Goal: Use online tool/utility: Utilize a website feature to perform a specific function

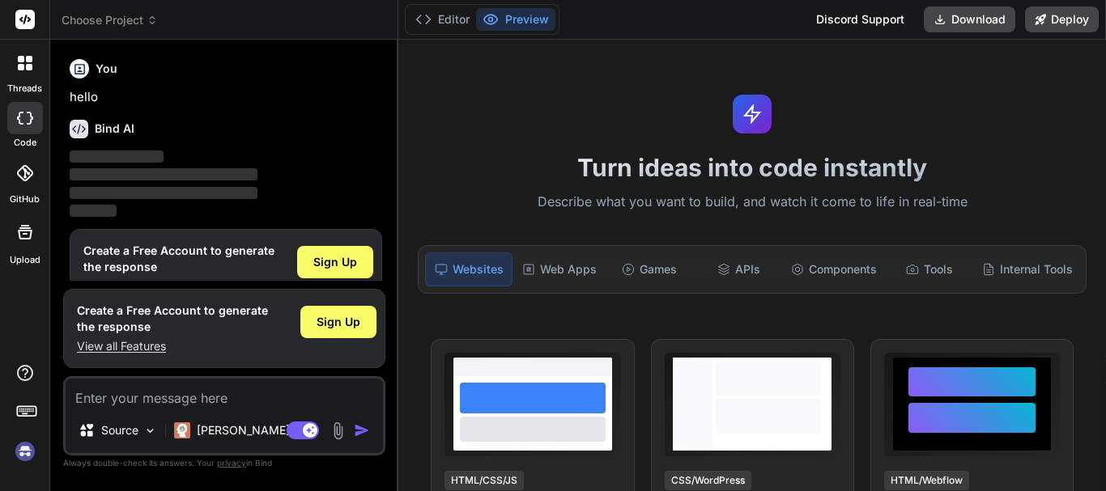
scroll to position [36, 0]
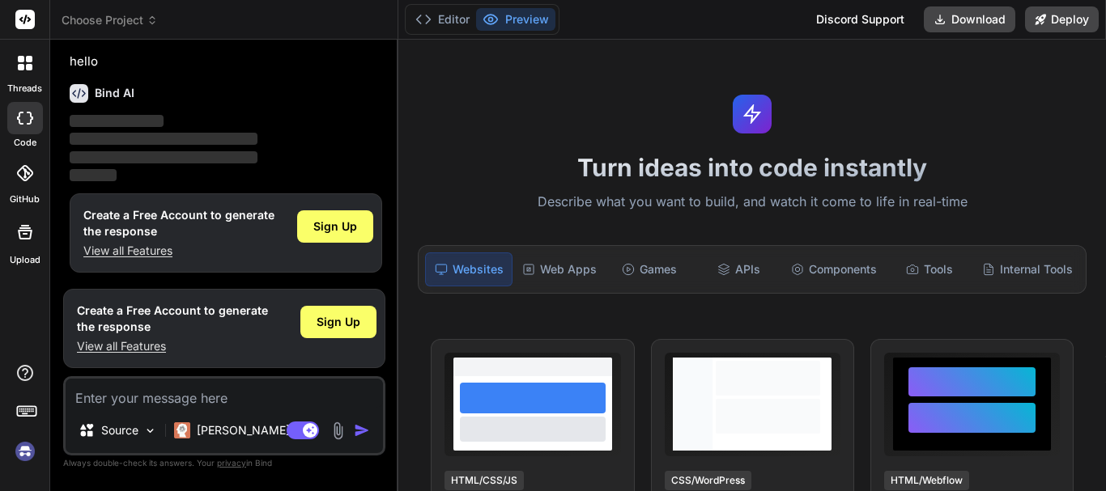
click at [335, 249] on div "Sign Up" at bounding box center [335, 233] width 76 height 52
click at [343, 226] on span "Sign Up" at bounding box center [335, 227] width 44 height 16
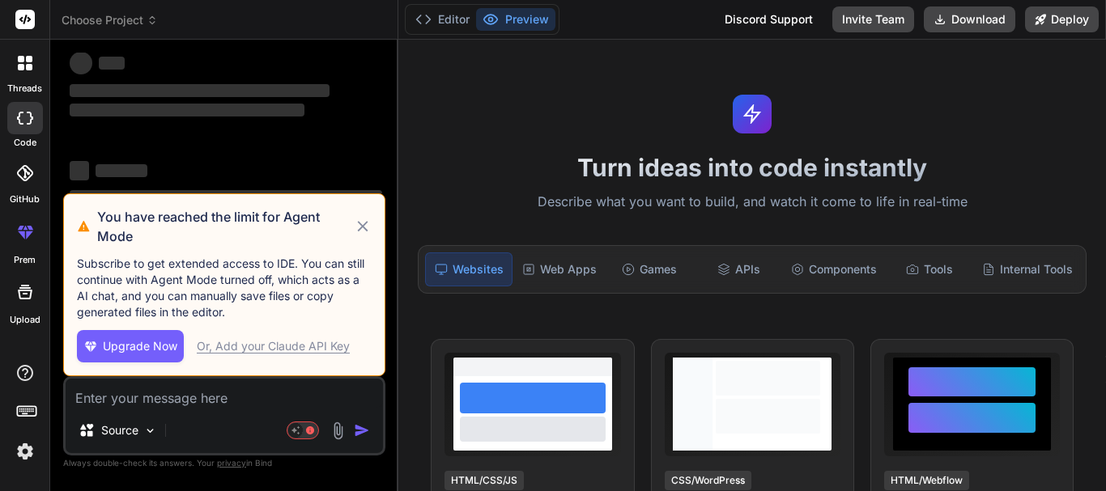
scroll to position [0, 0]
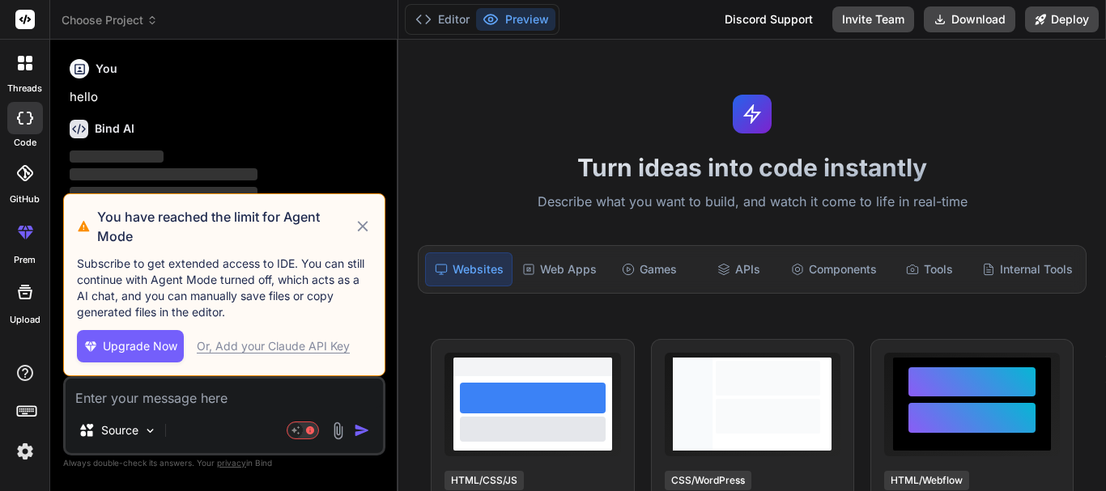
click at [363, 231] on icon at bounding box center [363, 226] width 19 height 19
type textarea "x"
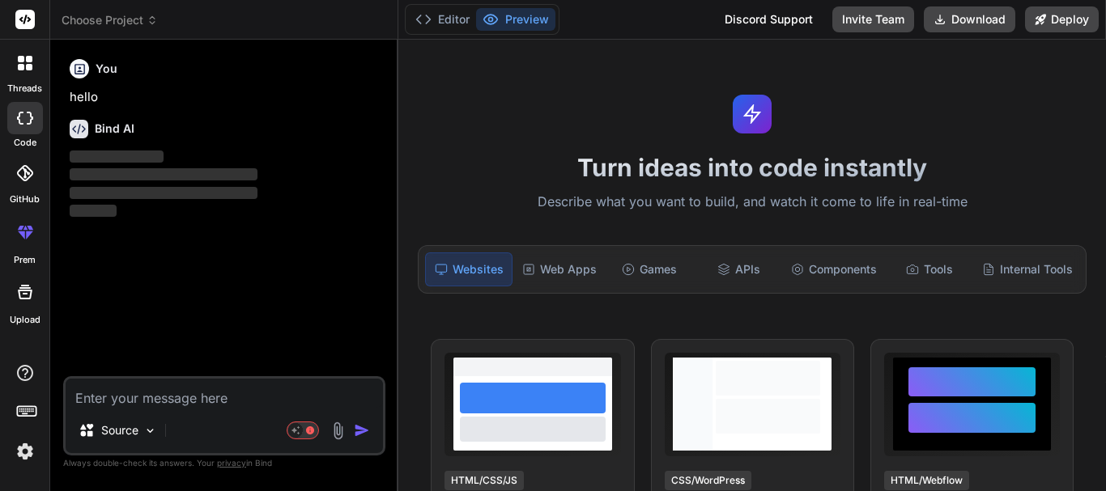
click at [147, 398] on textarea at bounding box center [224, 393] width 317 height 29
paste textarea "using Amazon.Runtime; using Amazon.S3; using Amazon.S3.Model; using System; usi…"
type textarea "using Amazon.Runtime; using Amazon.S3; using Amazon.S3.Model; using System; usi…"
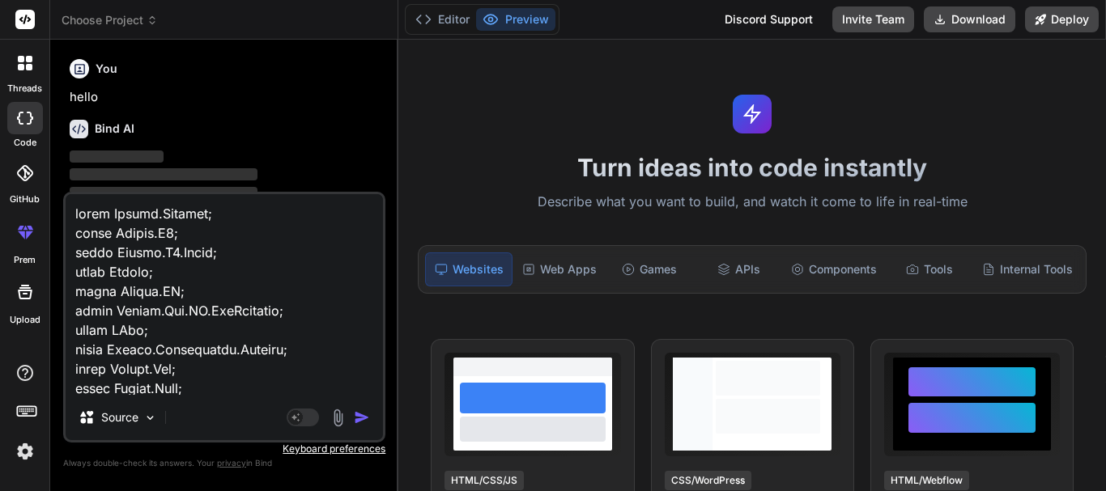
scroll to position [11739, 0]
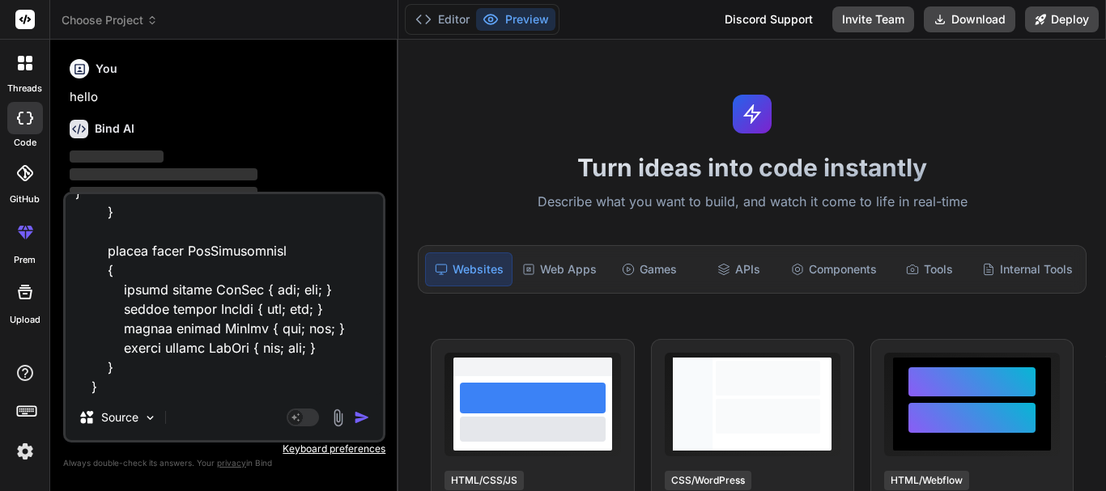
type textarea "x"
type textarea "using Amazon.Runtime; using Amazon.S3; using Amazon.S3.Model; using System; usi…"
type textarea "x"
type textarea "using Amazon.Runtime; using Amazon.S3; using Amazon.S3.Model; using System; usi…"
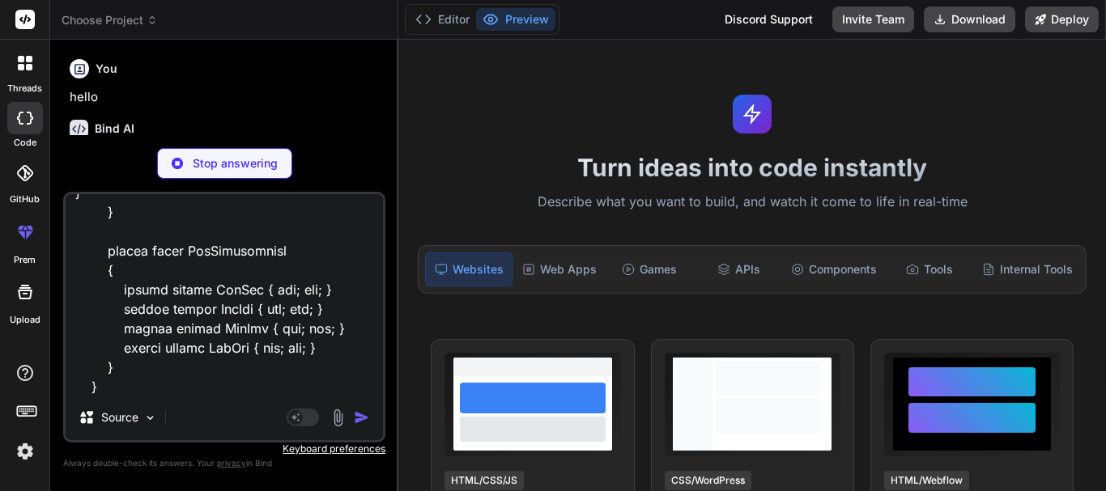
scroll to position [176, 0]
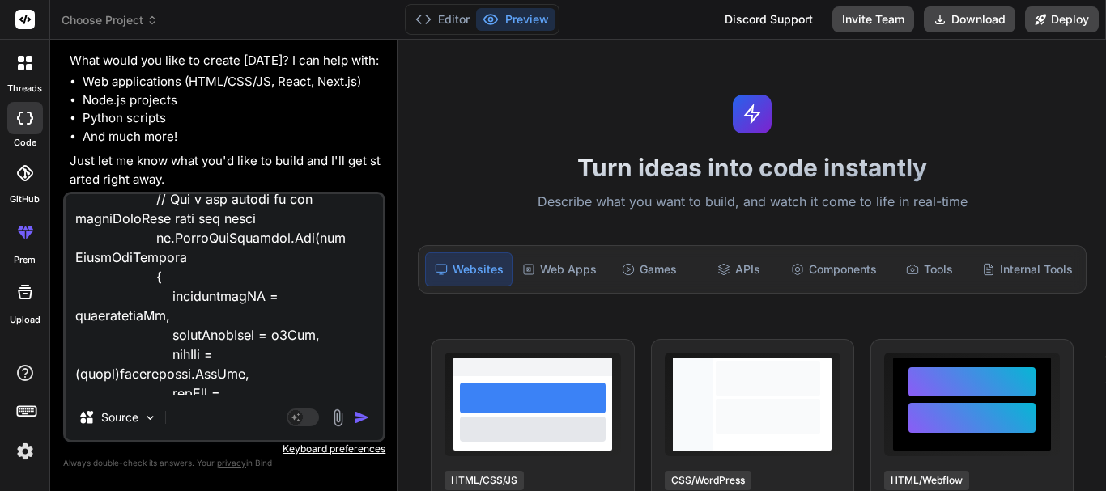
type textarea "x"
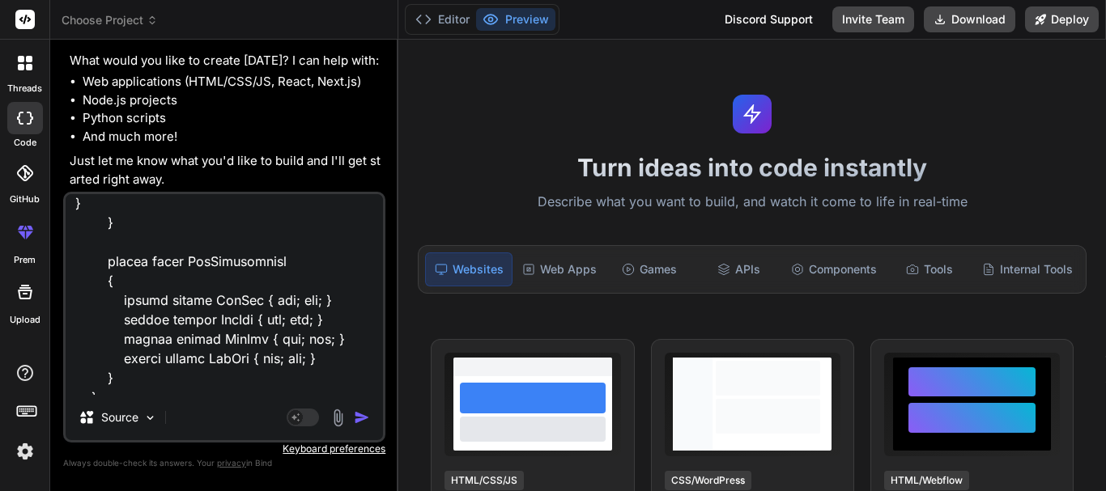
scroll to position [11780, 0]
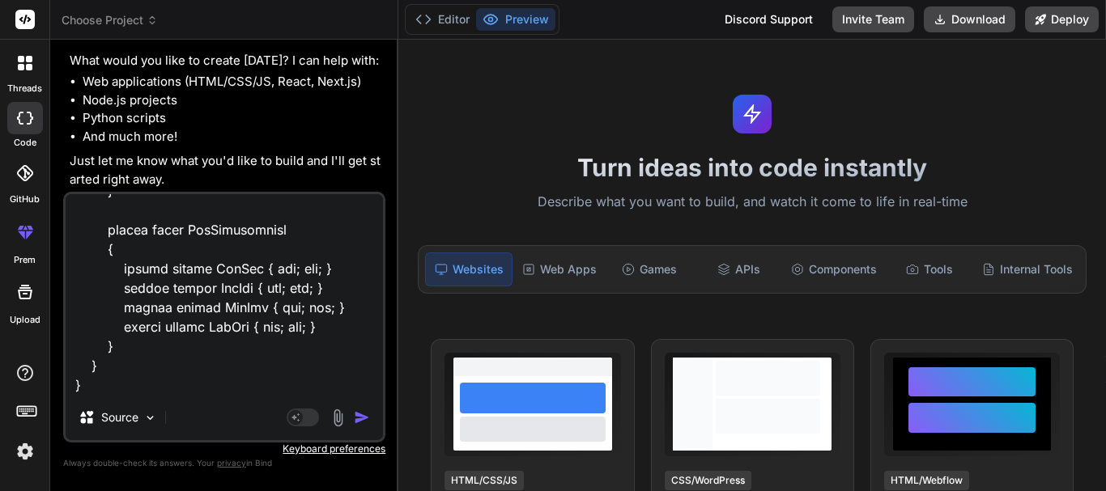
type textarea "using Amazon.Runtime; using Amazon.S3; using Amazon.S3.Model; using System; usi…"
type textarea "x"
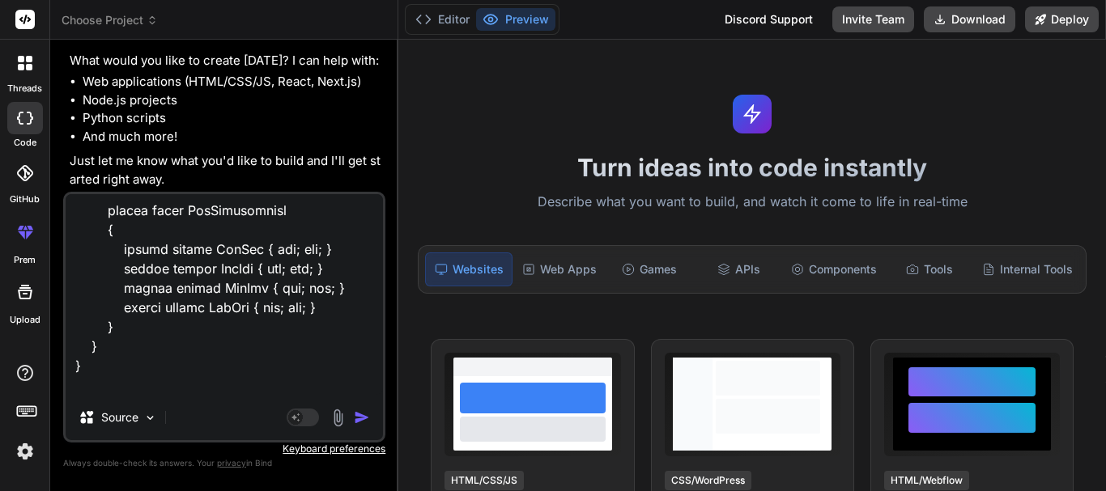
type textarea "using Amazon.Runtime; using Amazon.S3; using Amazon.S3.Model; using System; usi…"
type textarea "x"
type textarea "using Amazon.Runtime; using Amazon.S3; using Amazon.S3.Model; using System; usi…"
type textarea "x"
type textarea "using Amazon.Runtime; using Amazon.S3; using Amazon.S3.Model; using System; usi…"
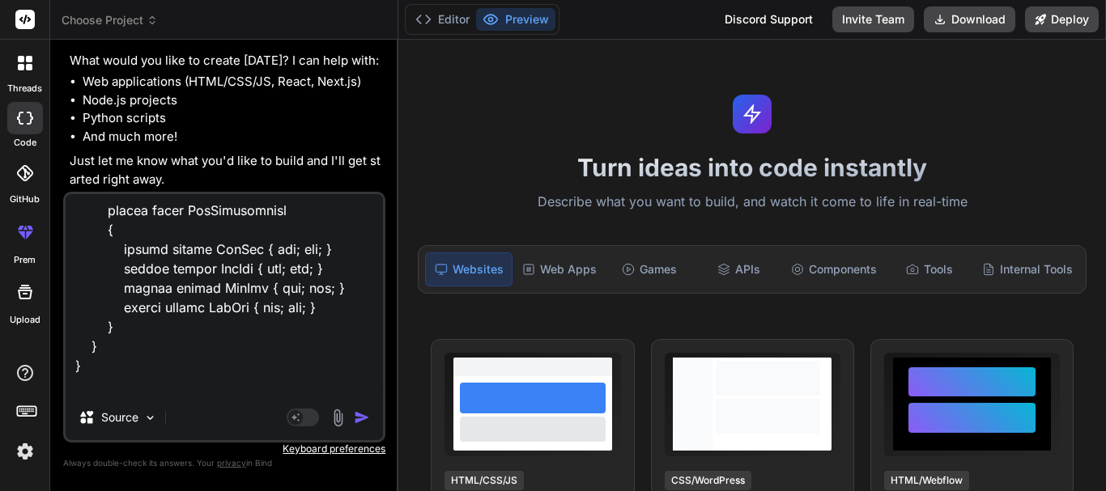
type textarea "x"
type textarea "using Amazon.Runtime; using Amazon.S3; using Amazon.S3.Model; using System; usi…"
type textarea "x"
type textarea "using Amazon.Runtime; using Amazon.S3; using Amazon.S3.Model; using System; usi…"
type textarea "x"
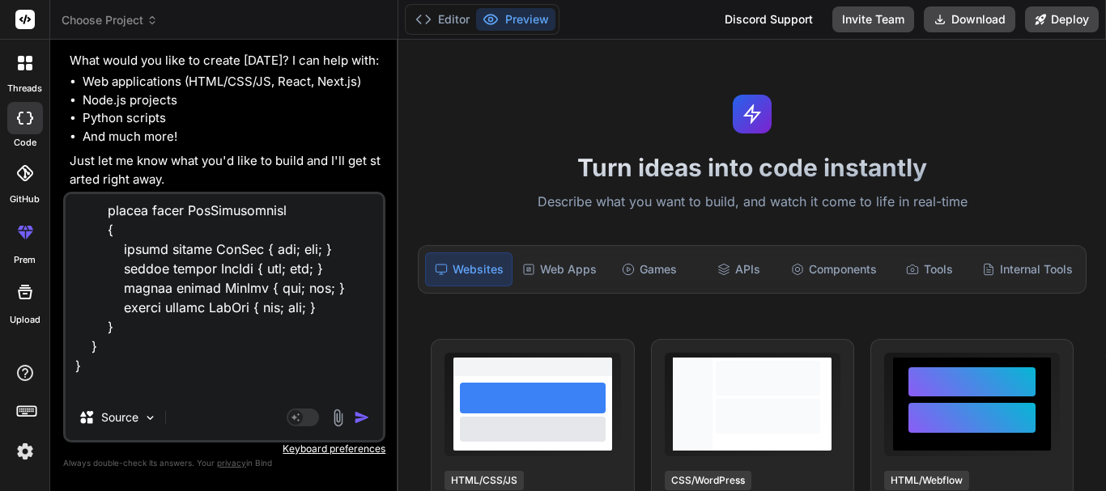
type textarea "using Amazon.Runtime; using Amazon.S3; using Amazon.S3.Model; using System; usi…"
type textarea "x"
type textarea "using Amazon.Runtime; using Amazon.S3; using Amazon.S3.Model; using System; usi…"
type textarea "x"
type textarea "using Amazon.Runtime; using Amazon.S3; using Amazon.S3.Model; using System; usi…"
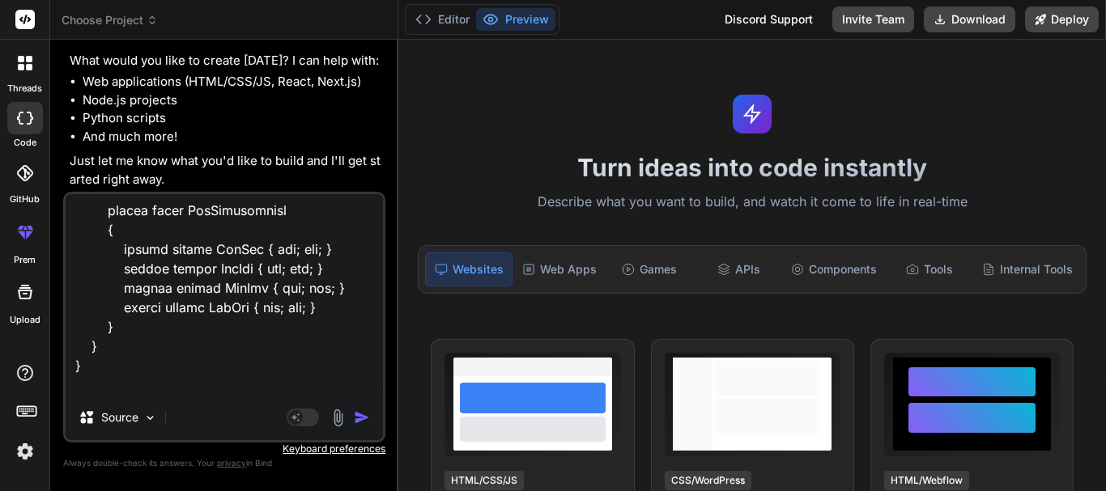
type textarea "x"
type textarea "using Amazon.Runtime; using Amazon.S3; using Amazon.S3.Model; using System; usi…"
type textarea "x"
type textarea "using Amazon.Runtime; using Amazon.S3; using Amazon.S3.Model; using System; usi…"
type textarea "x"
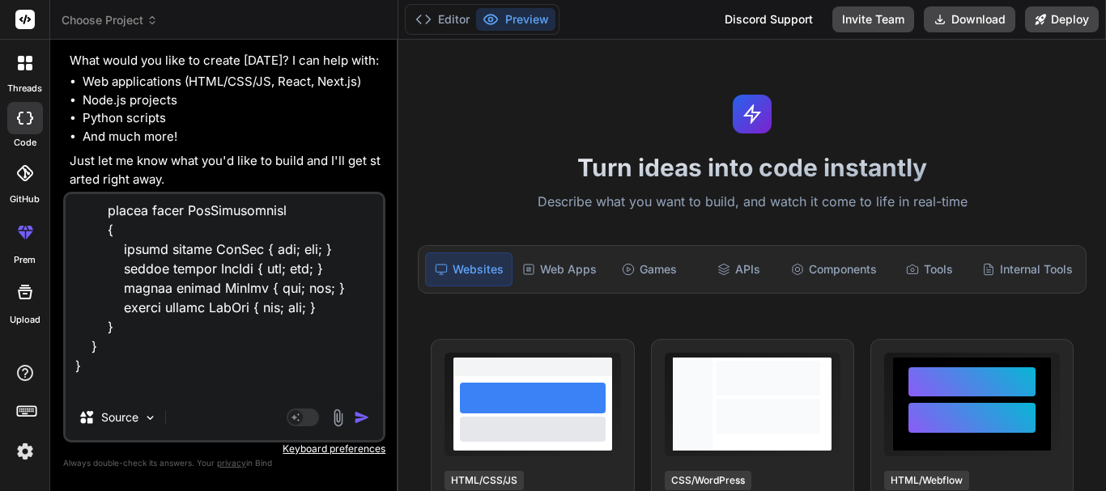
type textarea "using Amazon.Runtime; using Amazon.S3; using Amazon.S3.Model; using System; usi…"
type textarea "x"
type textarea "using Amazon.Runtime; using Amazon.S3; using Amazon.S3.Model; using System; usi…"
type textarea "x"
type textarea "using Amazon.Runtime; using Amazon.S3; using Amazon.S3.Model; using System; usi…"
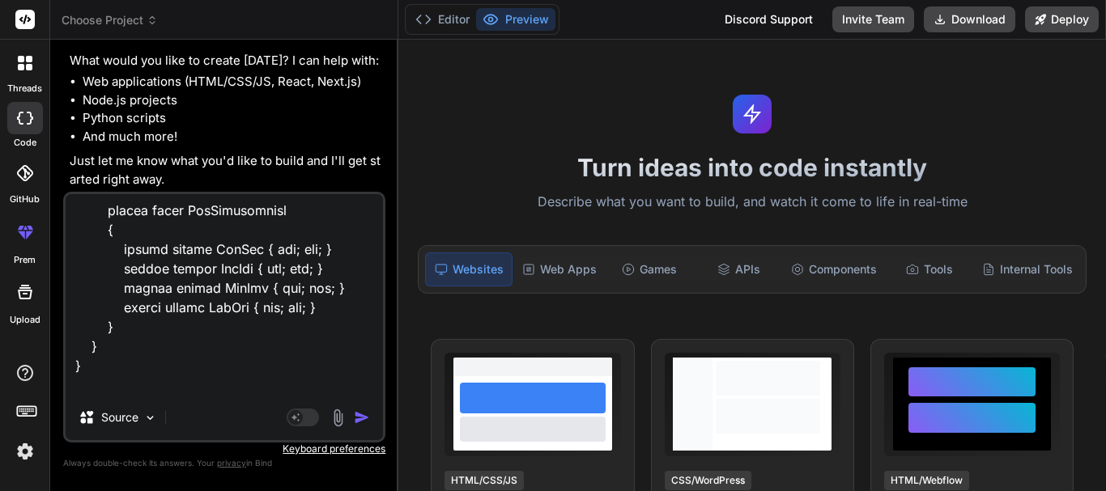
type textarea "x"
type textarea "using Amazon.Runtime; using Amazon.S3; using Amazon.S3.Model; using System; usi…"
type textarea "x"
type textarea "using Amazon.Runtime; using Amazon.S3; using Amazon.S3.Model; using System; usi…"
type textarea "x"
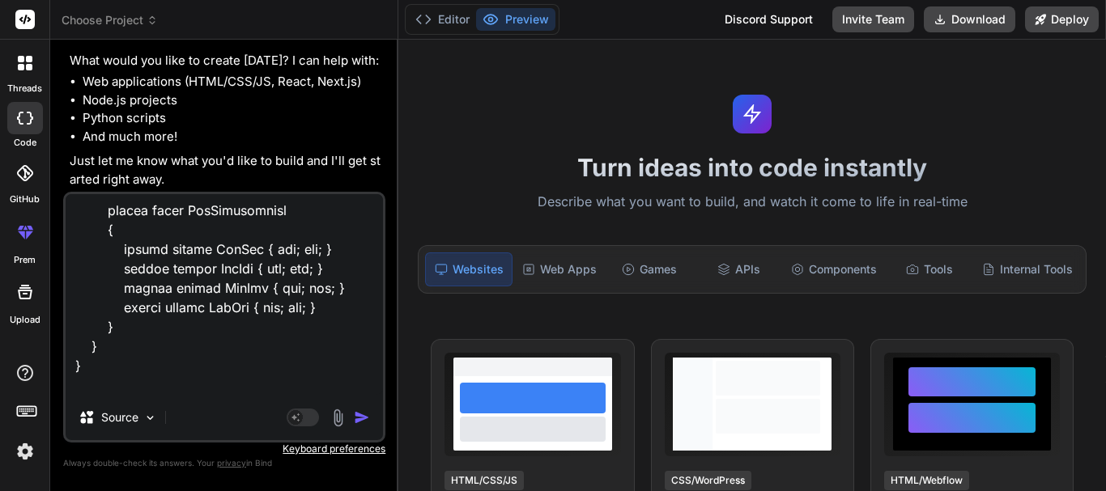
type textarea "using Amazon.Runtime; using Amazon.S3; using Amazon.S3.Model; using System; usi…"
type textarea "x"
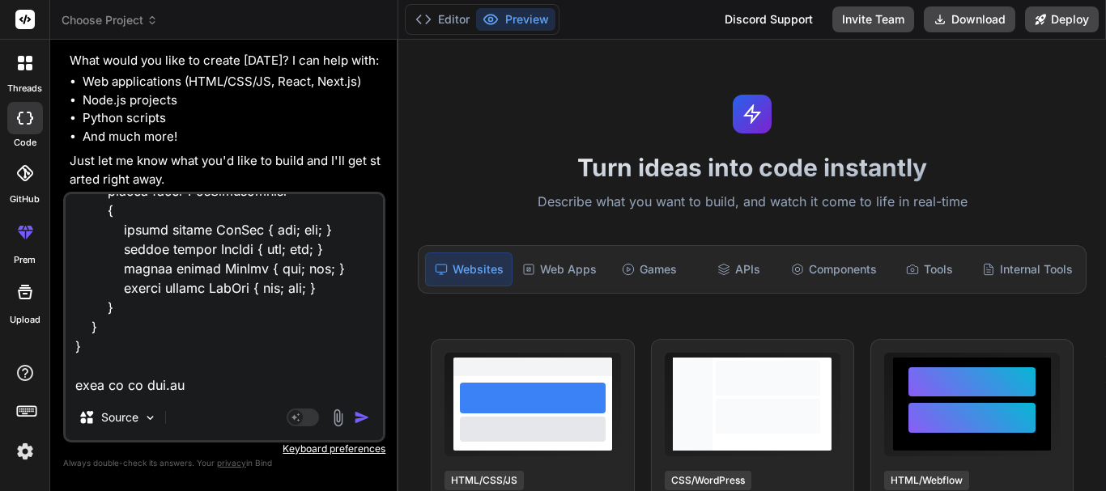
type textarea "using Amazon.Runtime; using Amazon.S3; using Amazon.S3.Model; using System; usi…"
type textarea "x"
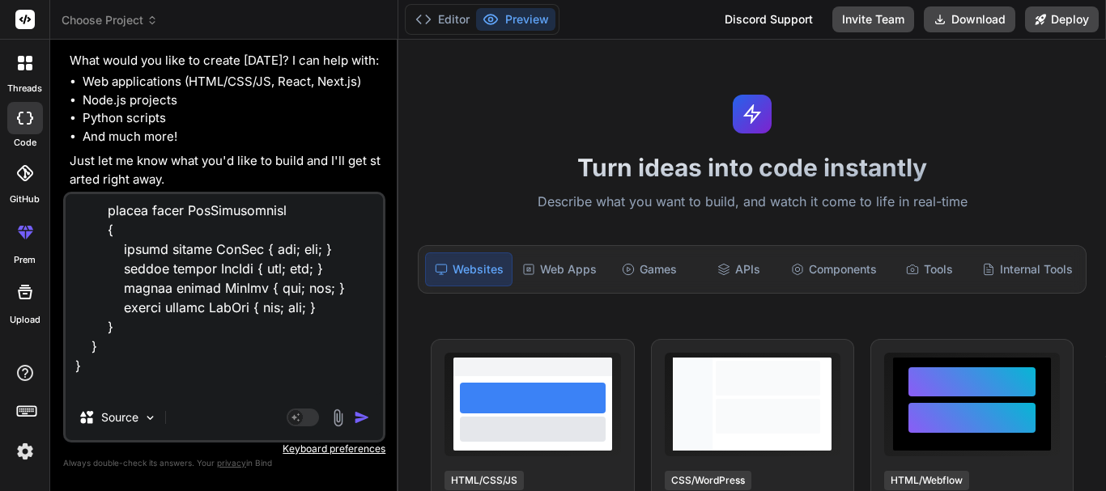
type textarea "using Amazon.Runtime; using Amazon.S3; using Amazon.S3.Model; using System; usi…"
type textarea "x"
type textarea "using Amazon.Runtime; using Amazon.S3; using Amazon.S3.Model; using System; usi…"
type textarea "x"
type textarea "using Amazon.Runtime; using Amazon.S3; using Amazon.S3.Model; using System; usi…"
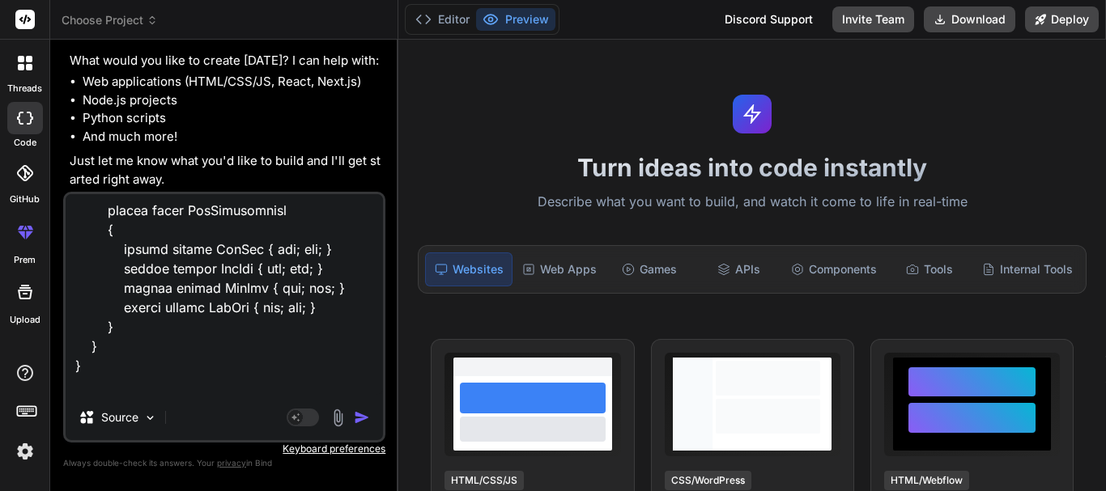
type textarea "x"
type textarea "using Amazon.Runtime; using Amazon.S3; using Amazon.S3.Model; using System; usi…"
type textarea "x"
type textarea "using Amazon.Runtime; using Amazon.S3; using Amazon.S3.Model; using System; usi…"
type textarea "x"
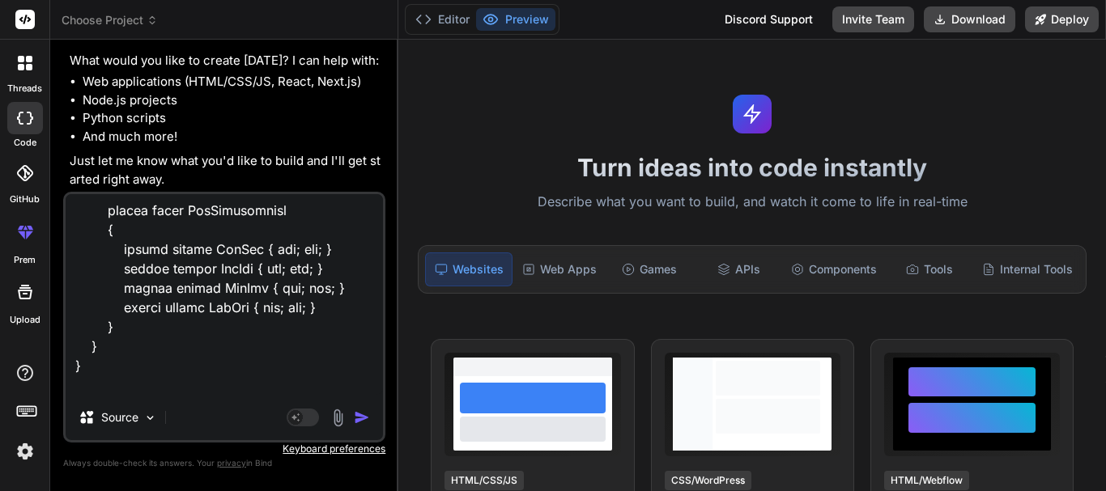
type textarea "using Amazon.Runtime; using Amazon.S3; using Amazon.S3.Model; using System; usi…"
type textarea "x"
type textarea "using Amazon.Runtime; using Amazon.S3; using Amazon.S3.Model; using System; usi…"
type textarea "x"
type textarea "using Amazon.Runtime; using Amazon.S3; using Amazon.S3.Model; using System; usi…"
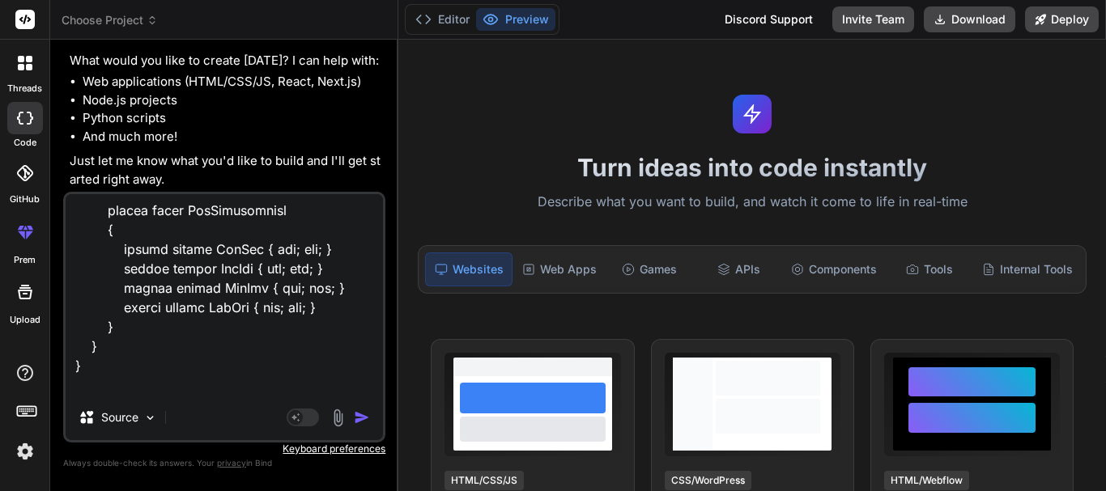
type textarea "x"
type textarea "using Amazon.Runtime; using Amazon.S3; using Amazon.S3.Model; using System; usi…"
type textarea "x"
type textarea "using Amazon.Runtime; using Amazon.S3; using Amazon.S3.Model; using System; usi…"
type textarea "x"
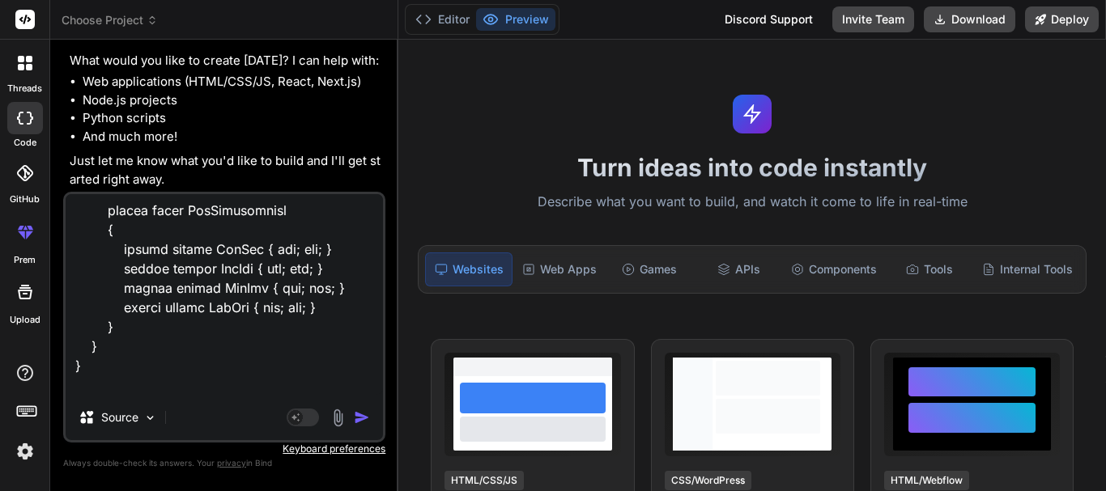
type textarea "using Amazon.Runtime; using Amazon.S3; using Amazon.S3.Model; using System; usi…"
type textarea "x"
type textarea "using Amazon.Runtime; using Amazon.S3; using Amazon.S3.Model; using System; usi…"
type textarea "x"
type textarea "using Amazon.Runtime; using Amazon.S3; using Amazon.S3.Model; using System; usi…"
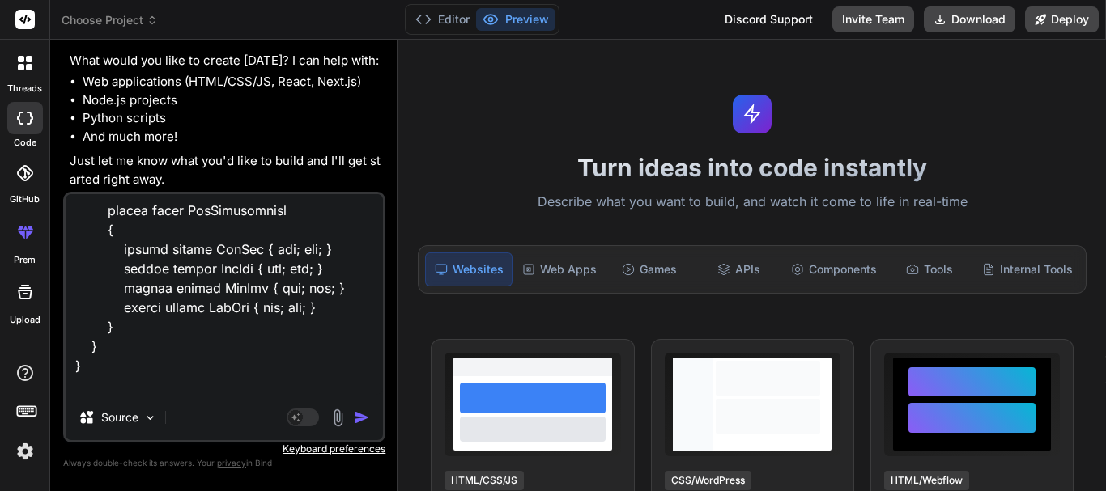
type textarea "x"
type textarea "using Amazon.Runtime; using Amazon.S3; using Amazon.S3.Model; using System; usi…"
type textarea "x"
type textarea "using Amazon.Runtime; using Amazon.S3; using Amazon.S3.Model; using System; usi…"
type textarea "x"
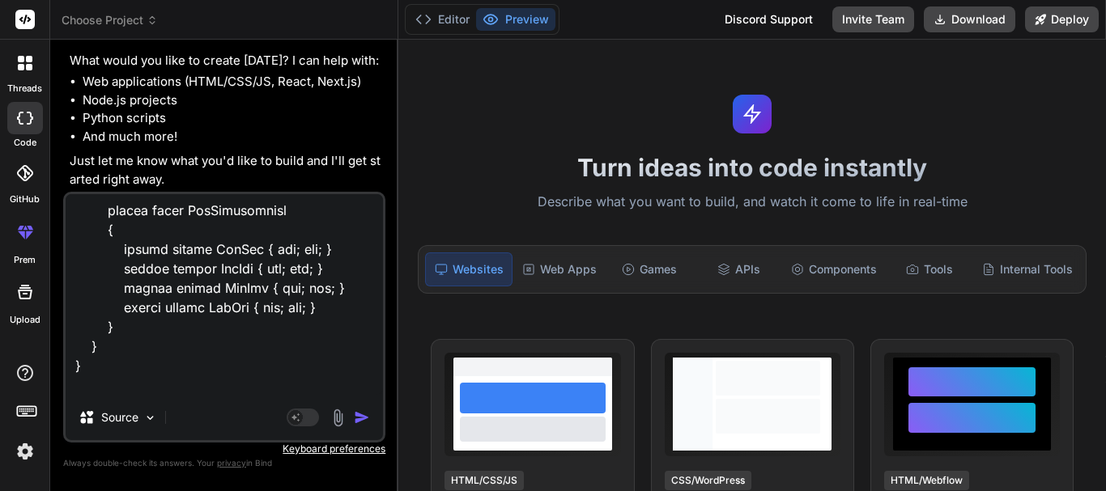
type textarea "using Amazon.Runtime; using Amazon.S3; using Amazon.S3.Model; using System; usi…"
type textarea "x"
type textarea "using Amazon.Runtime; using Amazon.S3; using Amazon.S3.Model; using System; usi…"
type textarea "x"
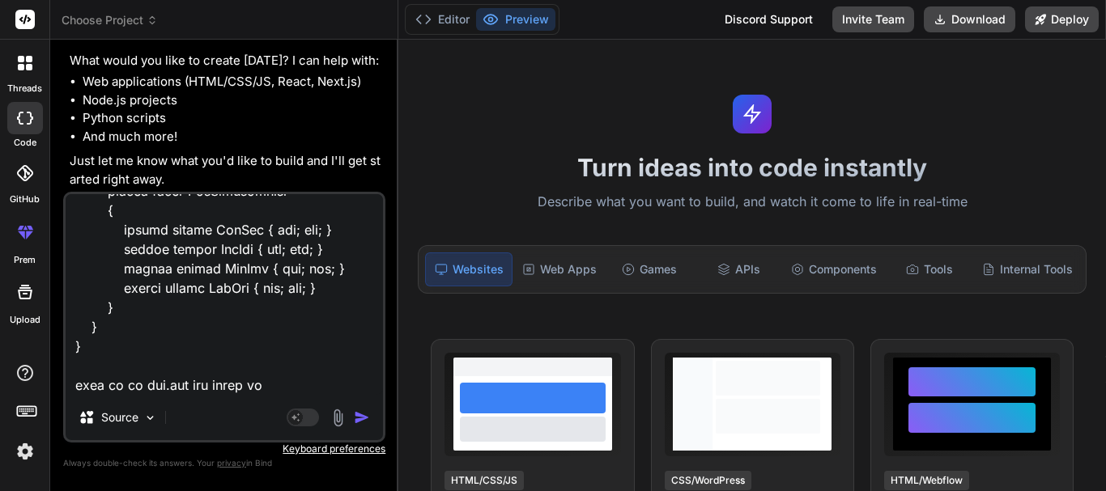
type textarea "using Amazon.Runtime; using Amazon.S3; using Amazon.S3.Model; using System; usi…"
type textarea "x"
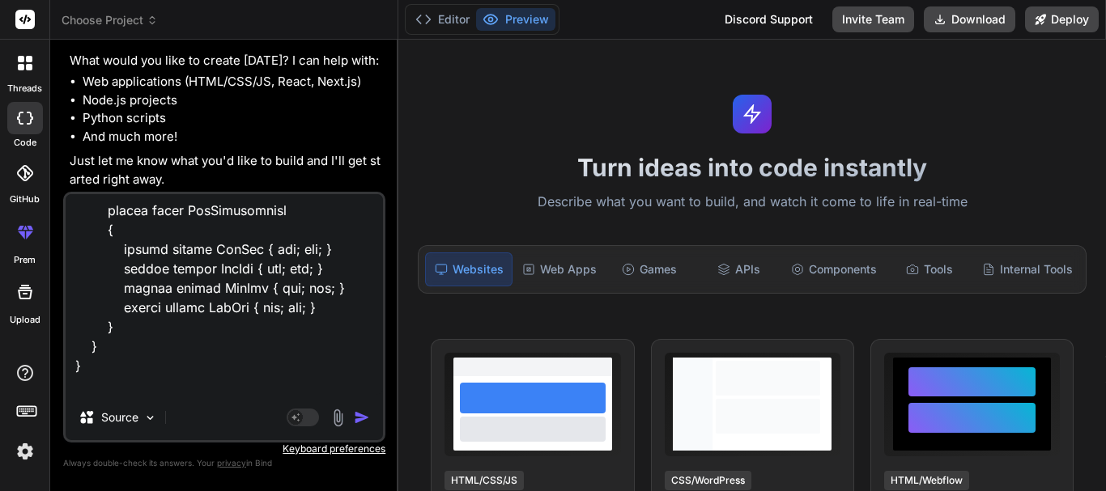
type textarea "using Amazon.Runtime; using Amazon.S3; using Amazon.S3.Model; using System; usi…"
type textarea "x"
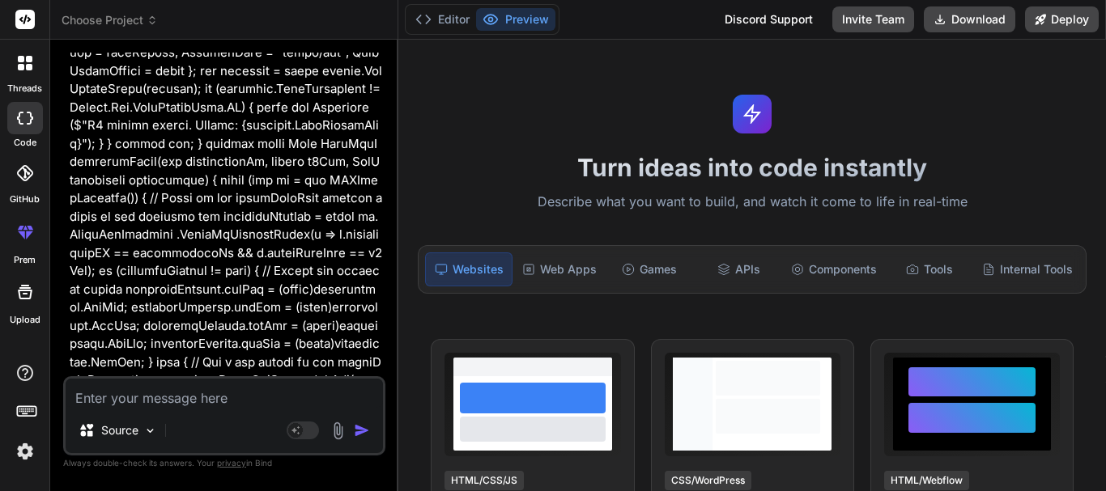
scroll to position [4404, 0]
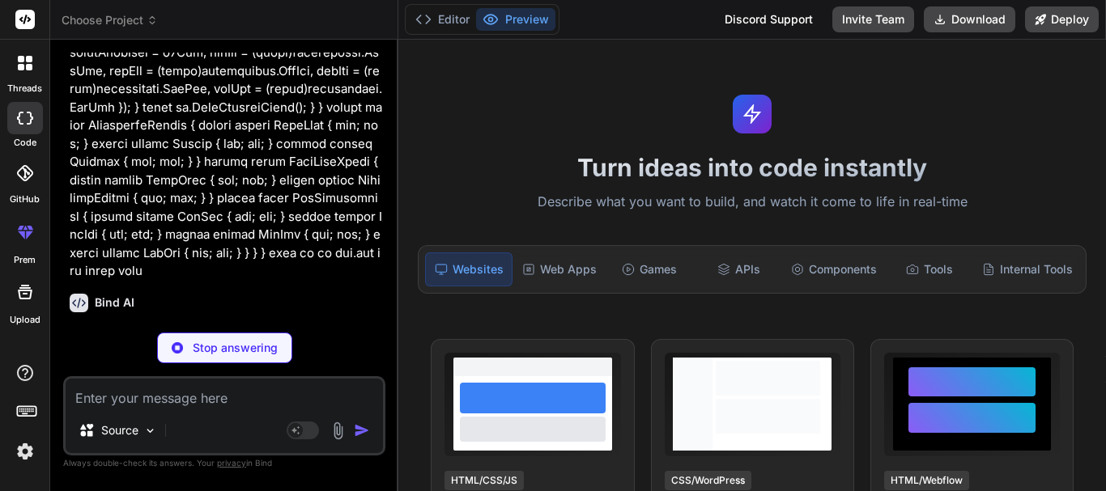
type textarea "x"
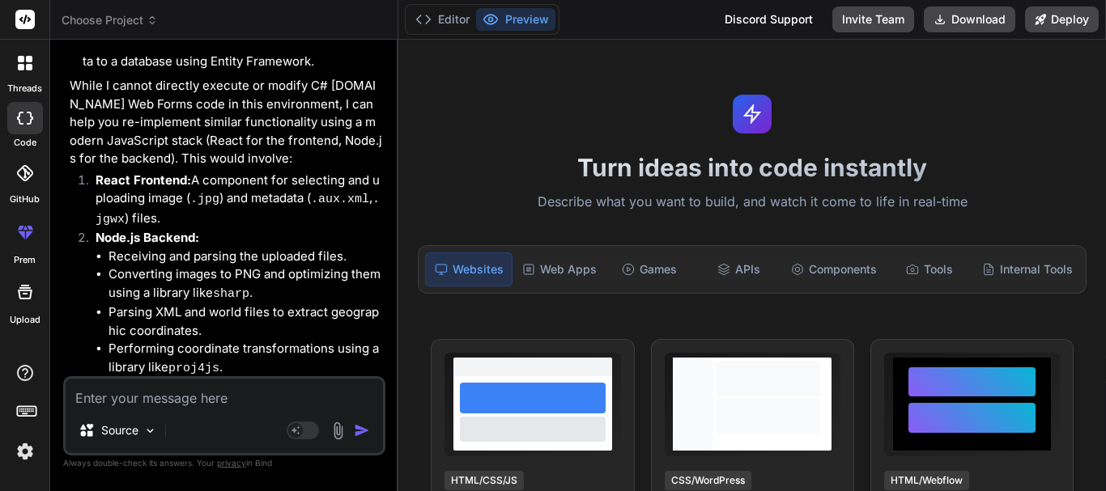
scroll to position [5083, 0]
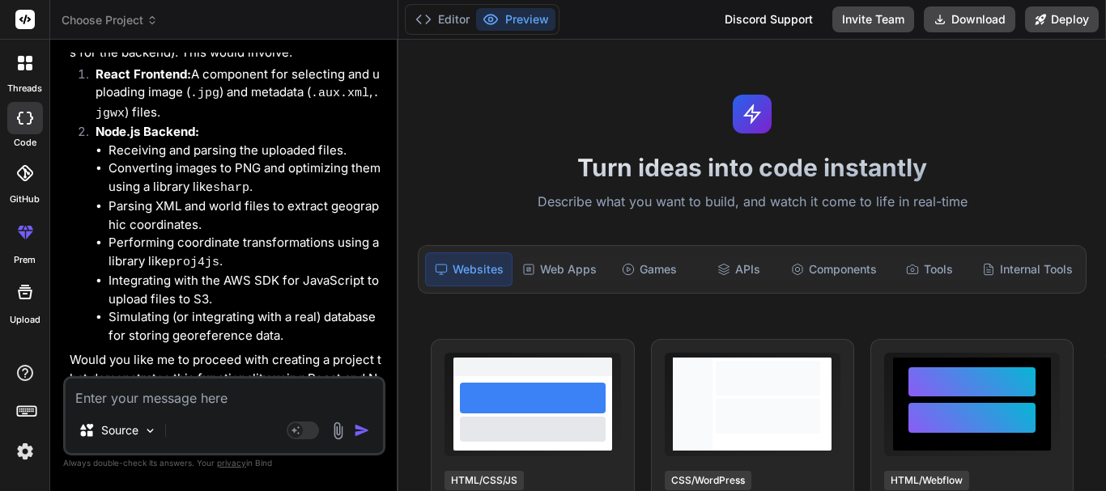
type textarea "i"
type textarea "x"
type textarea "i"
type textarea "x"
type textarea "i g"
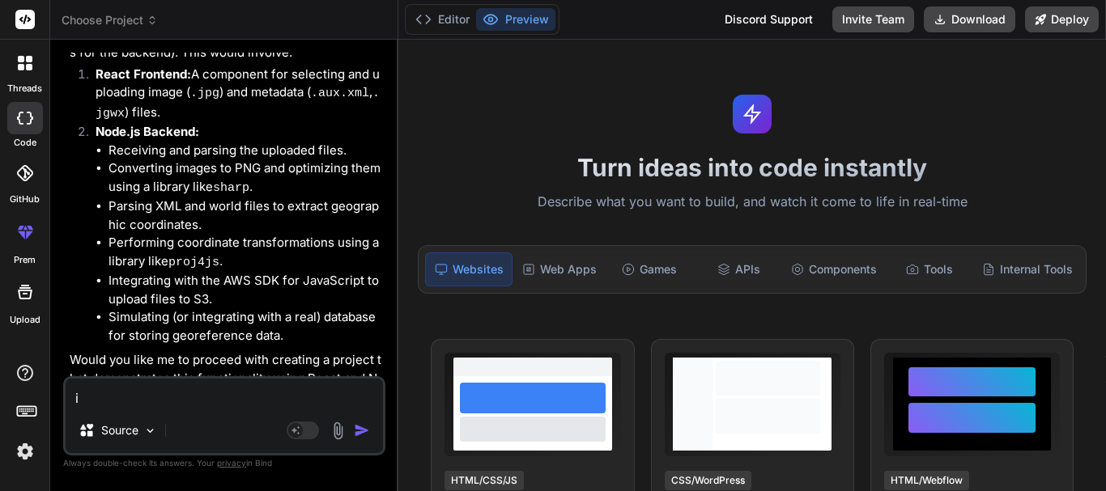
type textarea "x"
type textarea "i go"
type textarea "x"
type textarea "i gor"
type textarea "x"
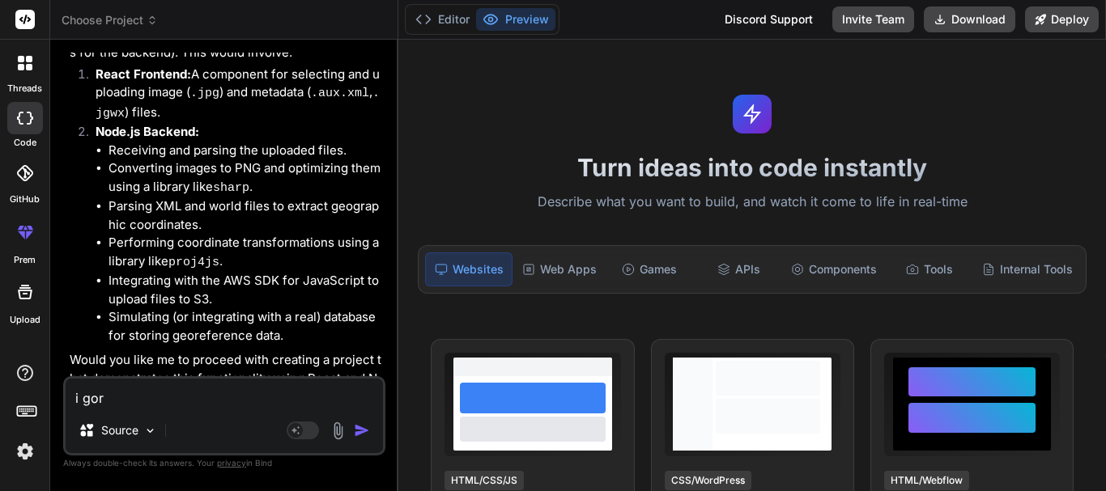
type textarea "i gor"
type textarea "x"
type textarea "i gor"
type textarea "x"
type textarea "i go"
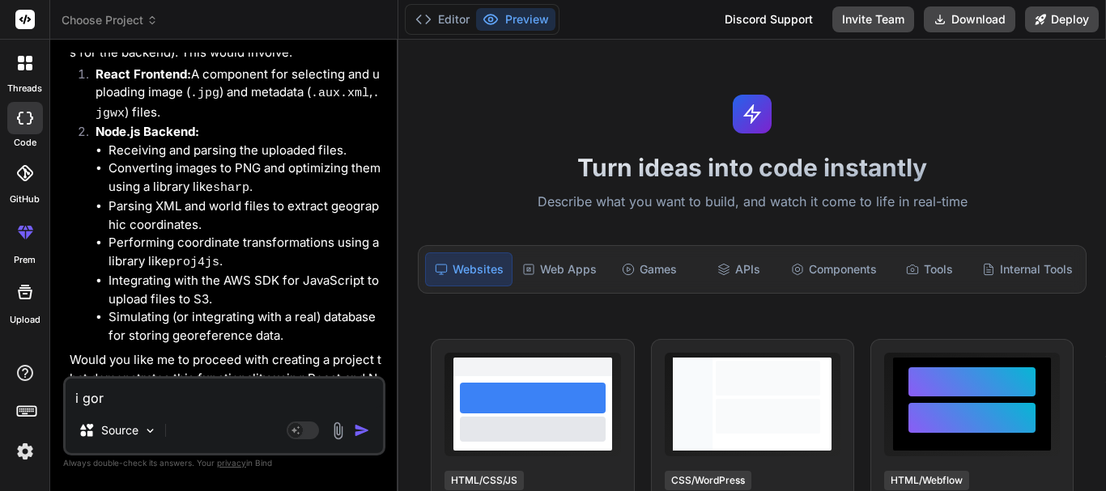
type textarea "x"
type textarea "i got"
type textarea "x"
type textarea "i got"
type textarea "x"
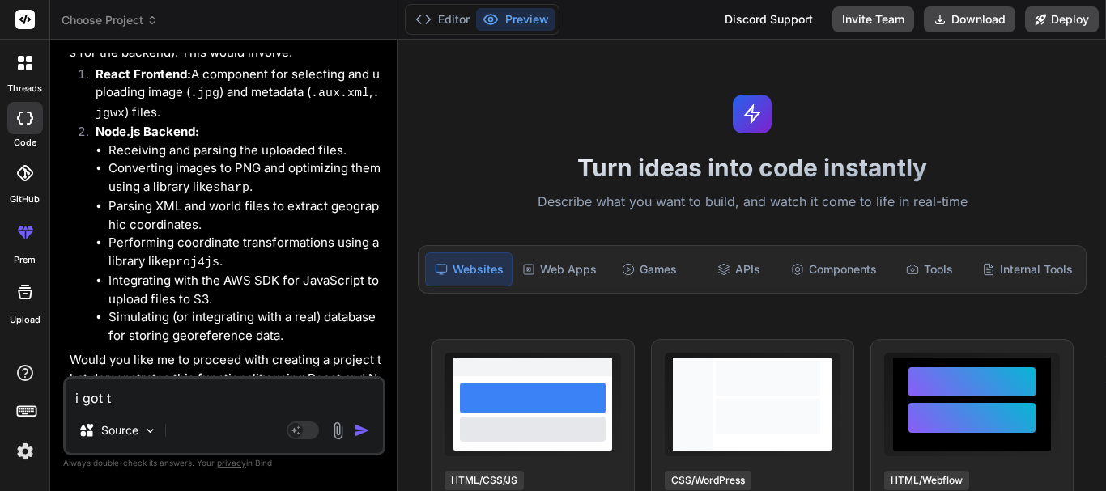
type textarea "i got th"
type textarea "x"
type textarea "i got thi"
type textarea "x"
type textarea "i got this"
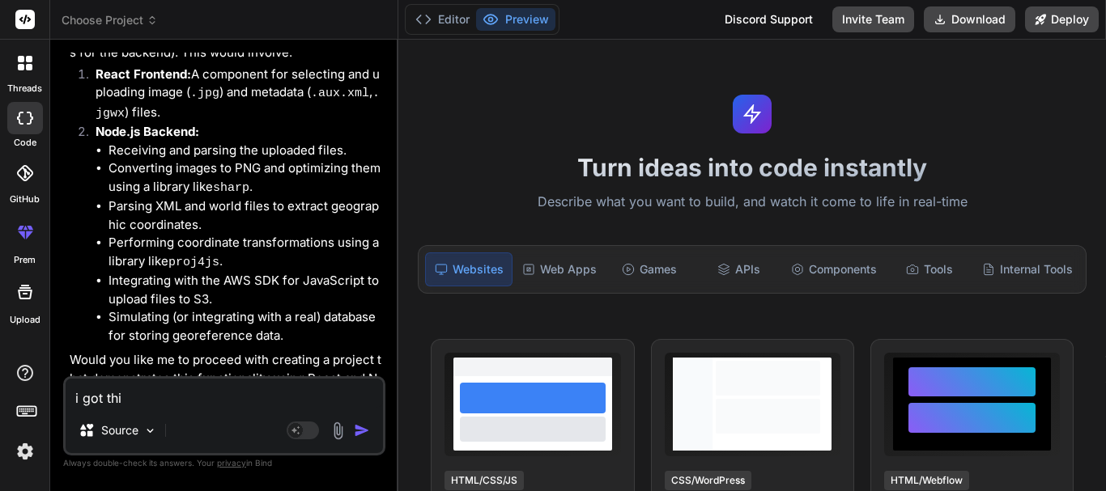
type textarea "x"
type textarea "i got this"
type textarea "x"
type textarea "i got this p"
type textarea "x"
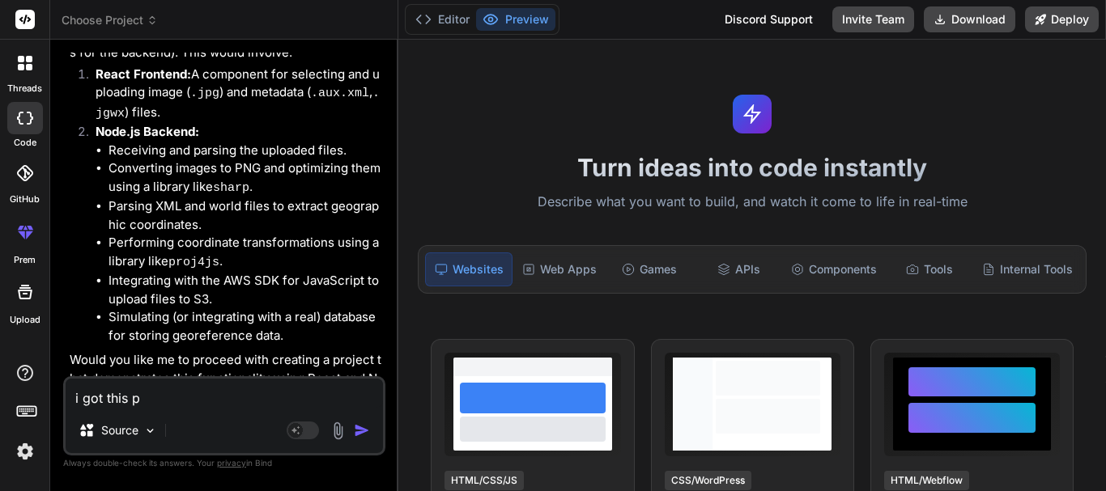
type textarea "i got this pr"
type textarea "x"
type textarea "i got this pro"
type textarea "x"
type textarea "i got this proj"
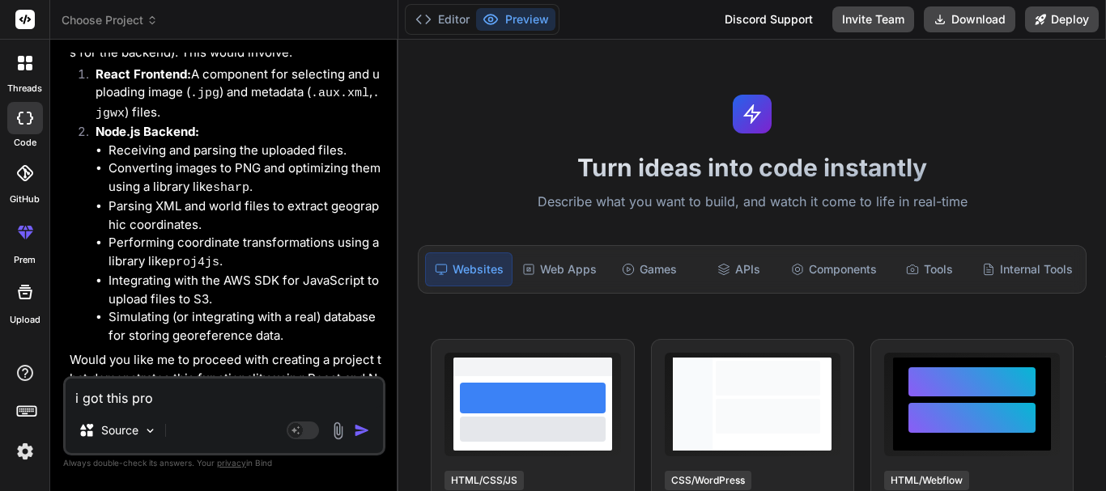
type textarea "x"
type textarea "i got this proje"
type textarea "x"
type textarea "i got this projec"
type textarea "x"
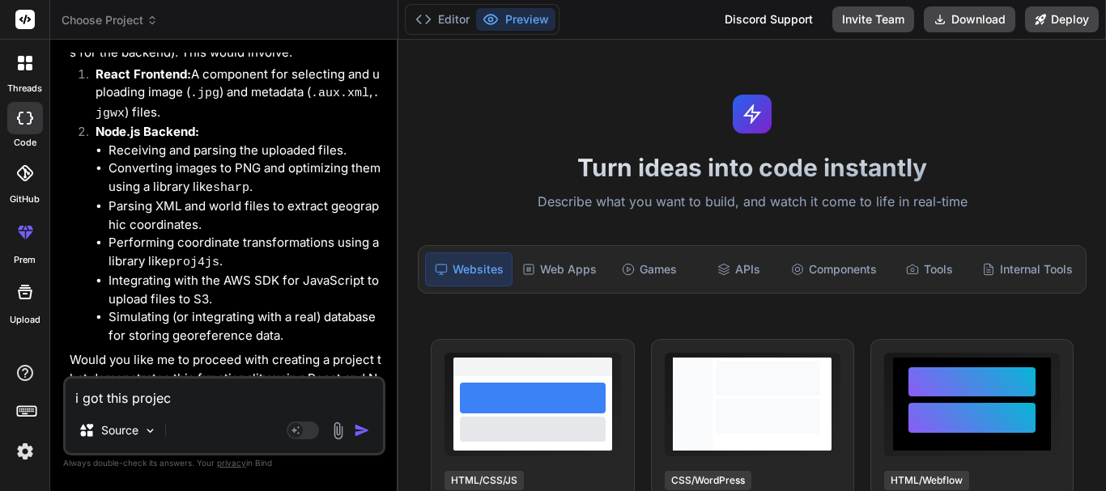
type textarea "i got this project"
type textarea "x"
type textarea "i got this project"
type textarea "x"
type textarea "i got this project f"
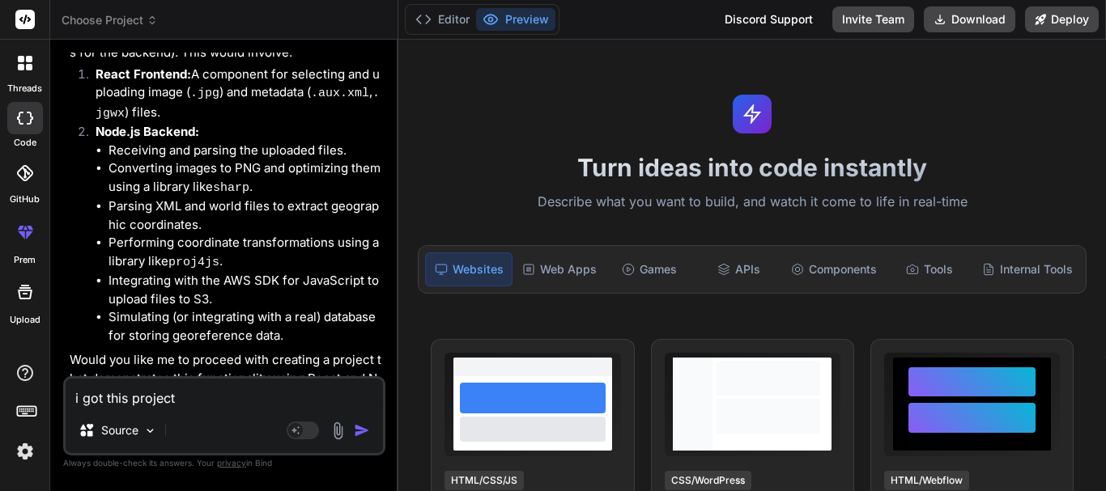
type textarea "x"
type textarea "i got this project fr"
type textarea "x"
type textarea "i got this project fro"
type textarea "x"
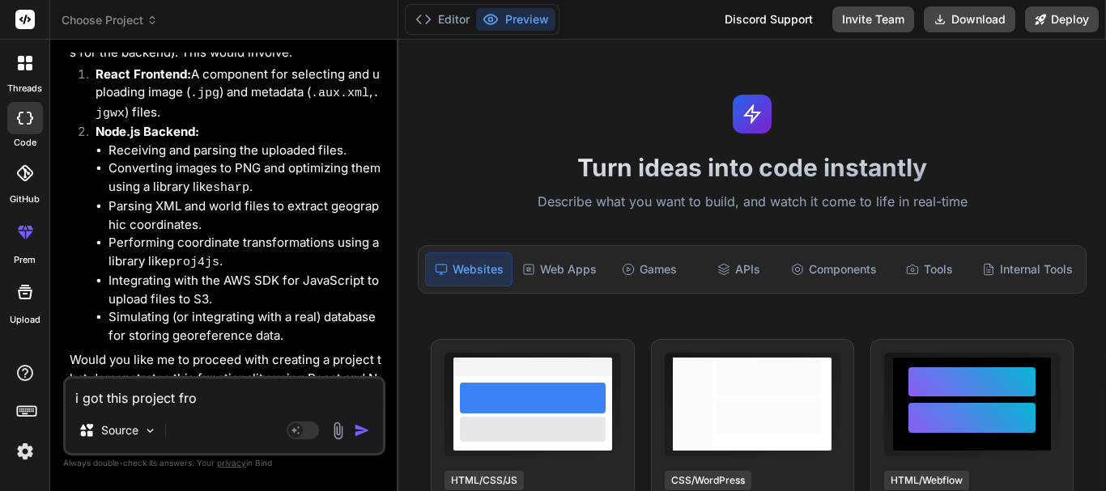
type textarea "i got this project from"
type textarea "x"
type textarea "i got this project from"
type textarea "x"
type textarea "i got this project from c"
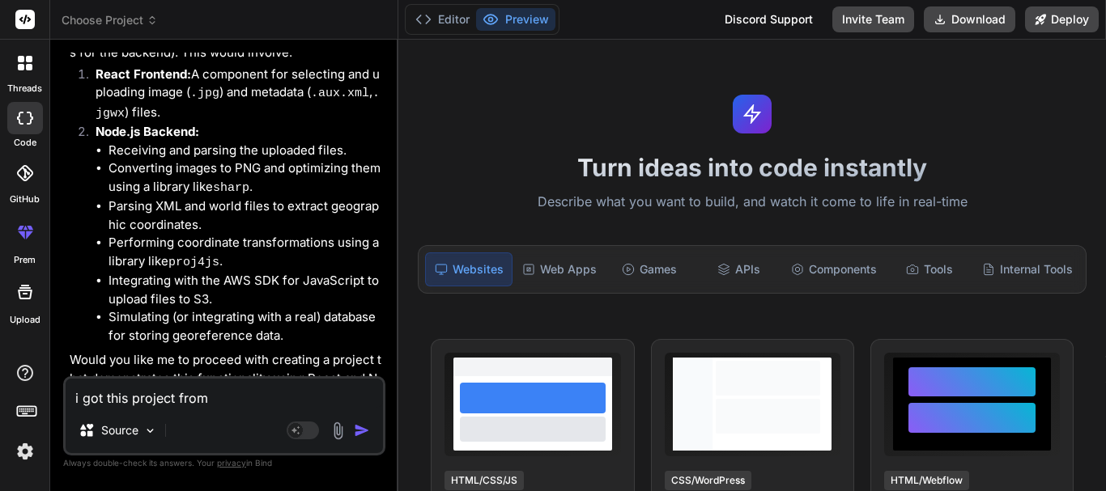
type textarea "x"
type textarea "i got this project from cl"
type textarea "x"
type textarea "i got this project from cli"
type textarea "x"
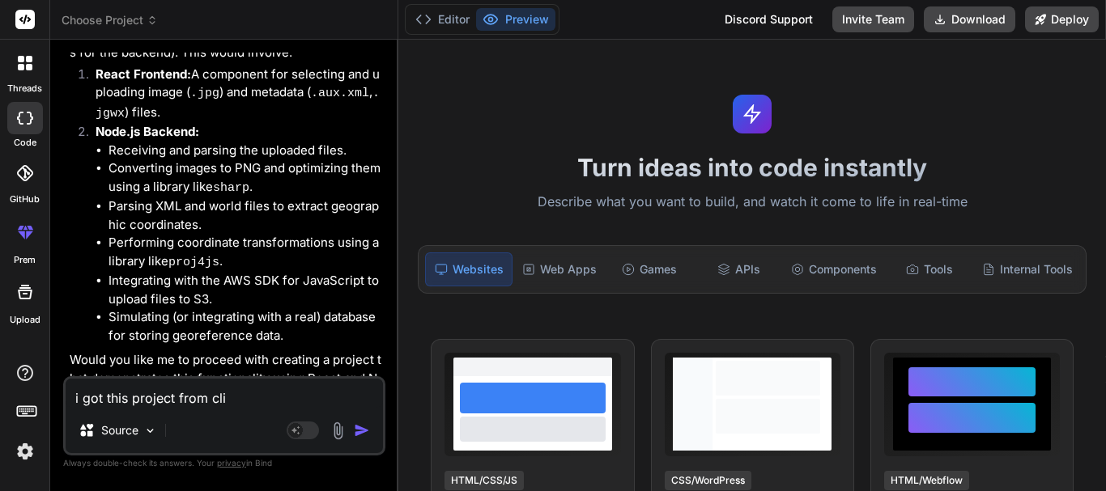
type textarea "i got this project from clie"
type textarea "x"
type textarea "i got this project from clien"
type textarea "x"
type textarea "i got this project from client"
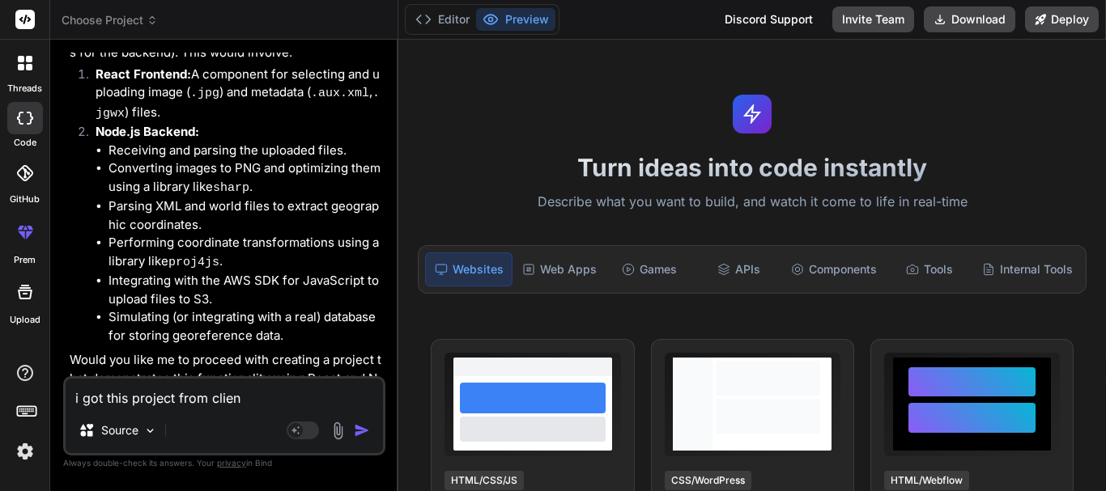
type textarea "x"
type textarea "i got this project from client"
type textarea "x"
type textarea "i got this project from client a"
type textarea "x"
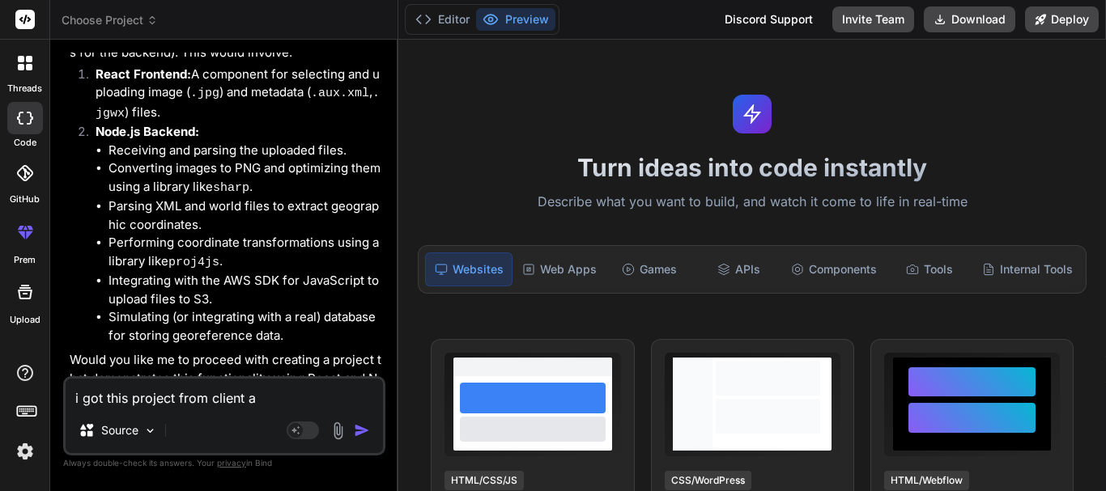
type textarea "i got this project from client an"
type textarea "x"
type textarea "i got this project from client and"
type textarea "x"
type textarea "i got this project from client and"
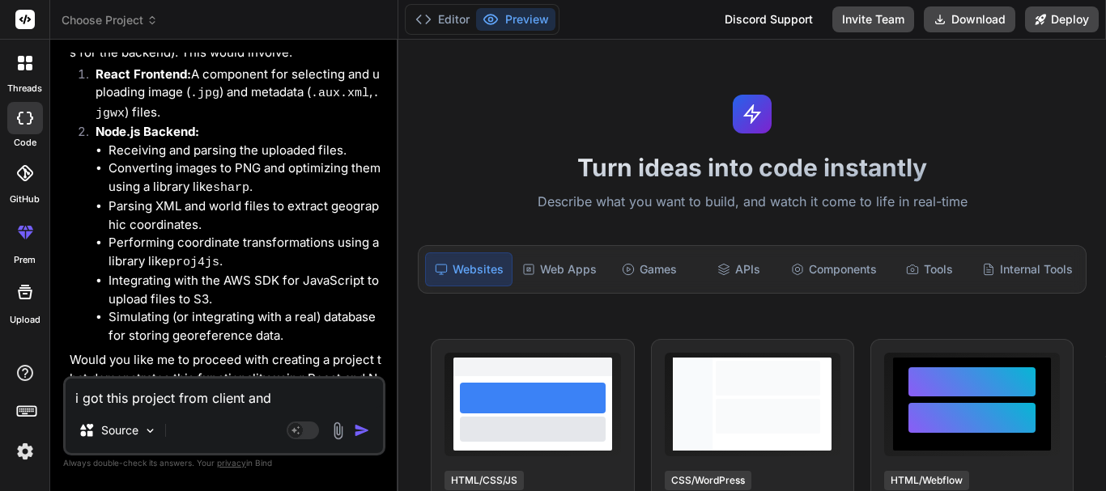
type textarea "x"
type textarea "i got this project from client and h"
type textarea "x"
type textarea "i got this project from client and he"
type textarea "x"
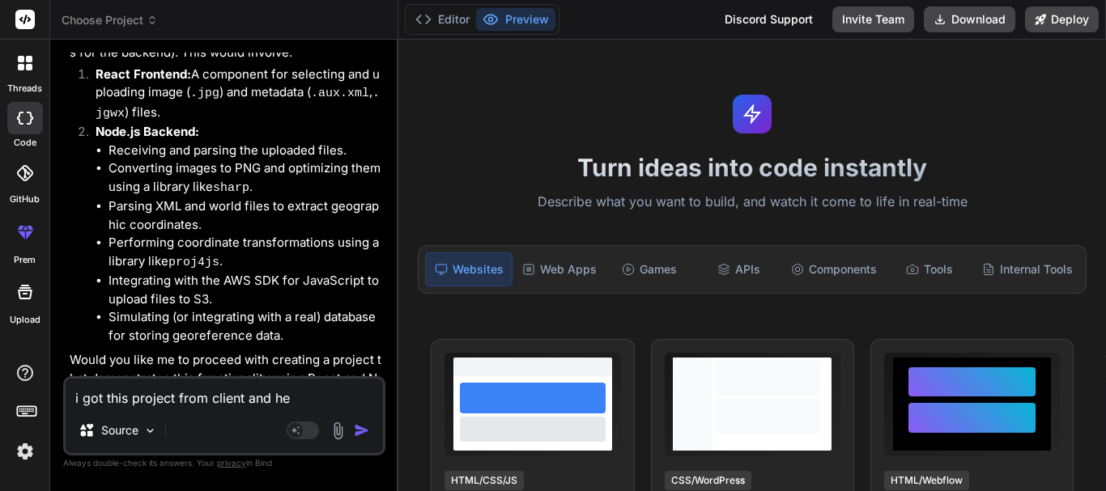
type textarea "i got this project from client and he"
type textarea "x"
type textarea "i got this project from client and he g"
type textarea "x"
type textarea "i got this project from client and he go"
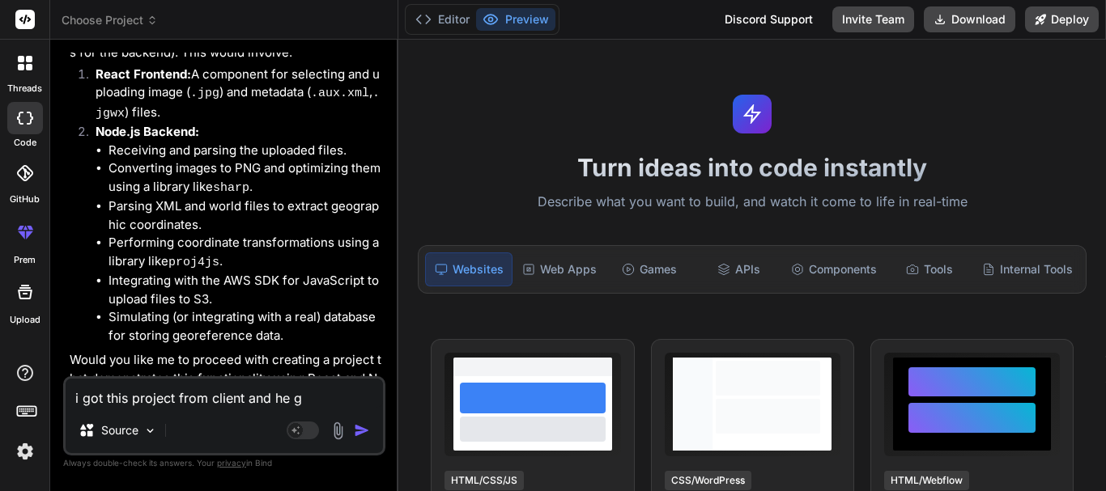
type textarea "x"
type textarea "i got this project from client and he got"
type textarea "x"
type textarea "i got this project from client and he got"
type textarea "x"
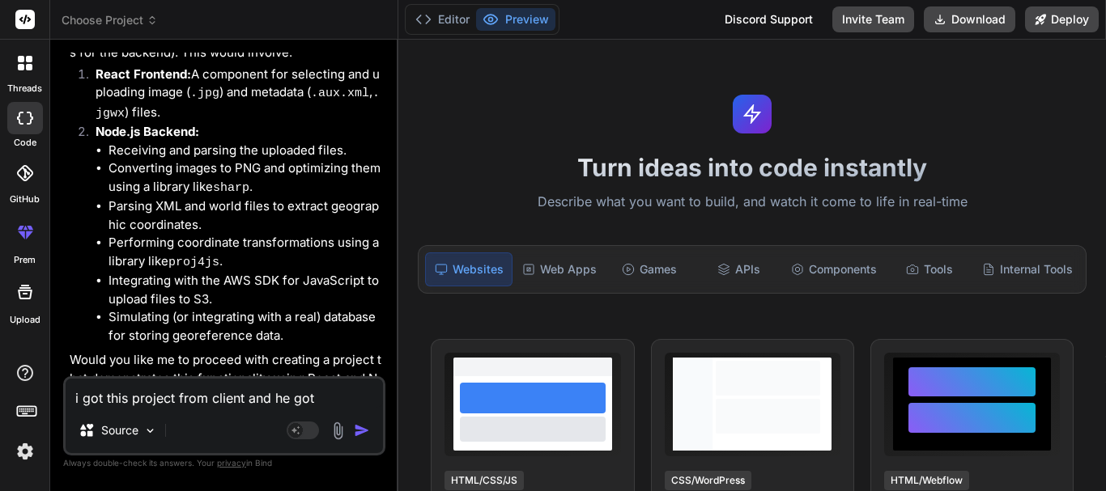
type textarea "i got this project from client and he got t"
type textarea "x"
type textarea "i got this project from client and he got th"
type textarea "x"
type textarea "i got this project from client and he got the"
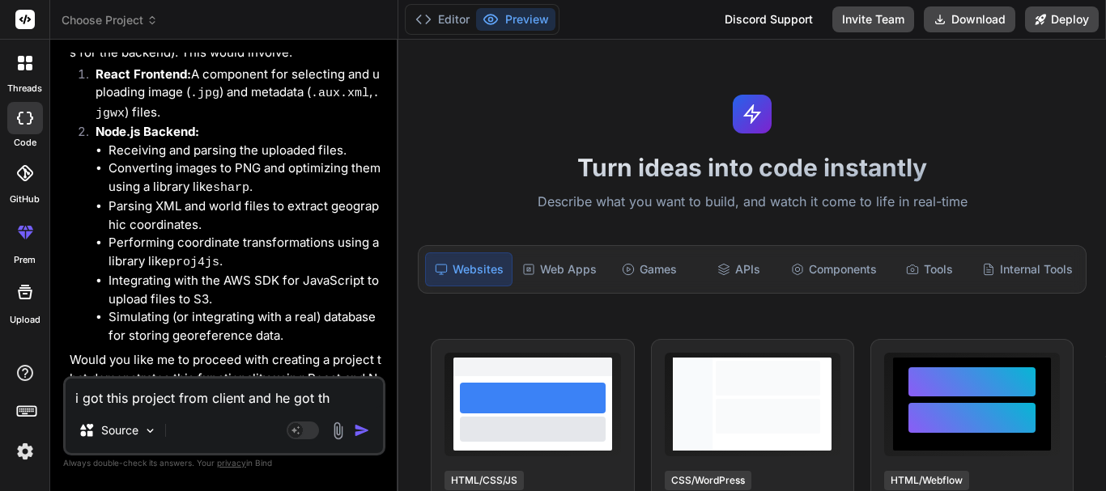
type textarea "x"
type textarea "i got this project from client and he got thes"
type textarea "x"
type textarea "i got this project from client and he got these"
type textarea "x"
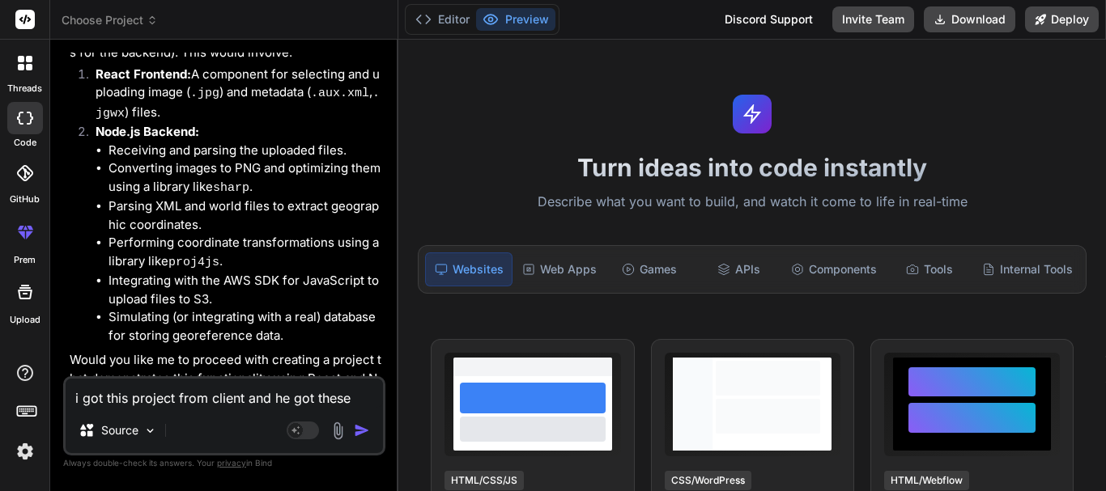
type textarea "i got this project from client and he got these"
type textarea "x"
type textarea "i got this project from client and he got these v"
type textarea "x"
type textarea "i got this project from client and he got these va"
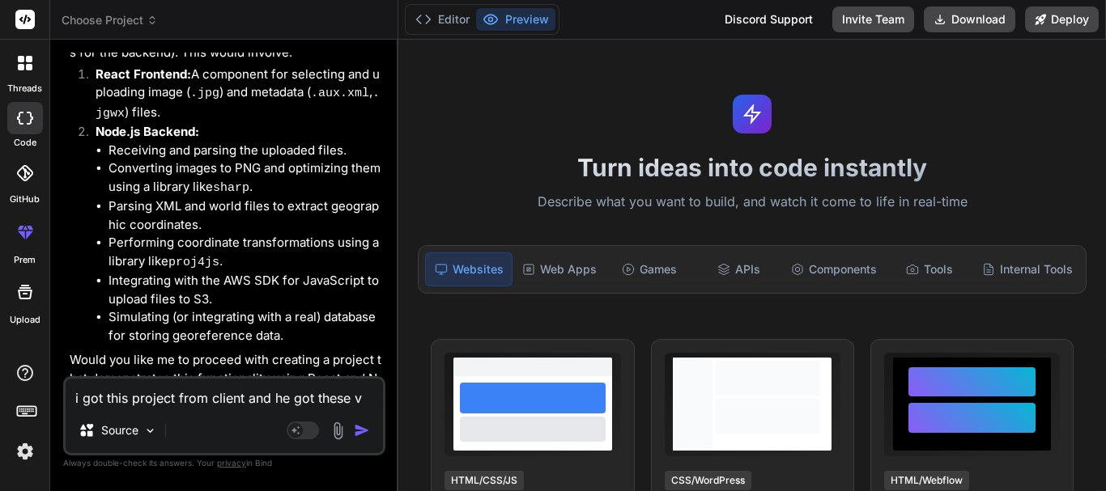
type textarea "x"
type textarea "i got this project from client and he got these val"
type textarea "x"
type textarea "i got this project from client and he got these valu"
type textarea "x"
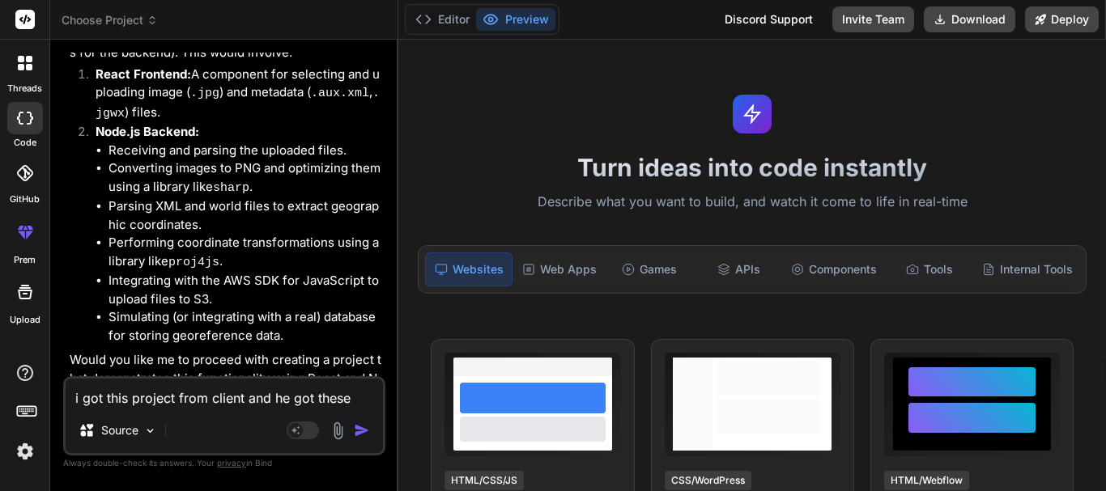
type textarea "i got this project from client and he got these value"
type textarea "x"
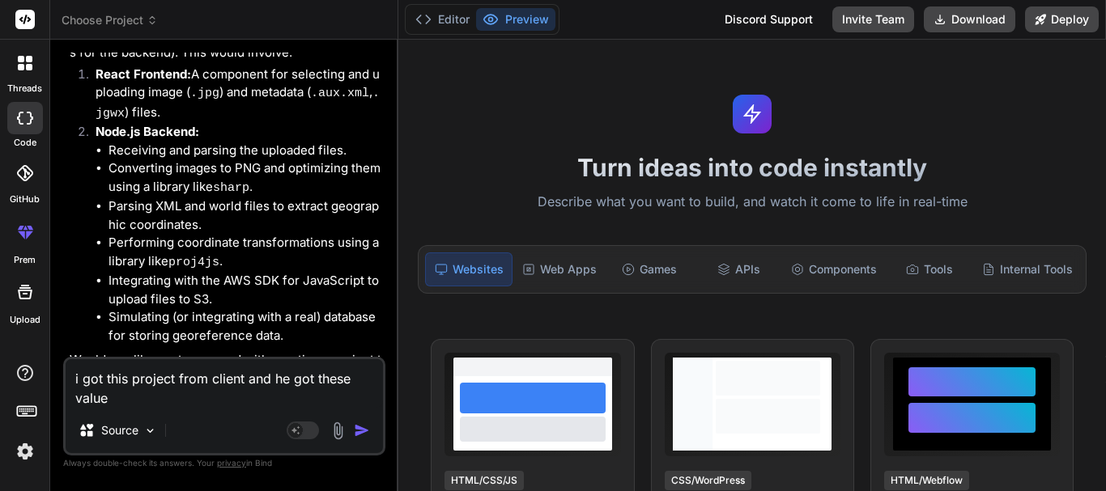
type textarea "i got this project from client and he got these values"
type textarea "x"
type textarea "i got this project from client and he got these values"
type textarea "x"
type textarea "i got this project from client and he got these values f"
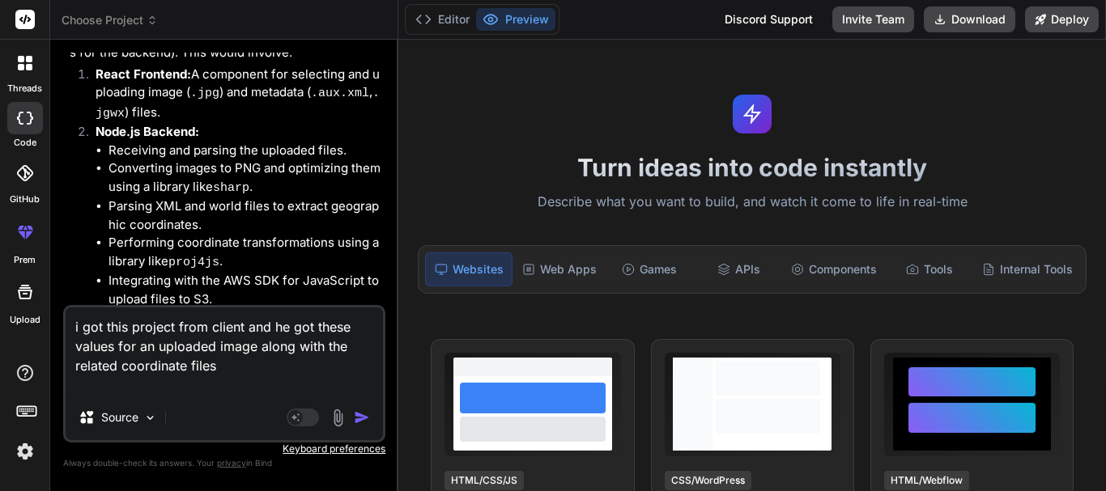
paste textarea "ID publicationID imageFileName minLat minLng maxLat maxLng 13682 9737 fullres_i…"
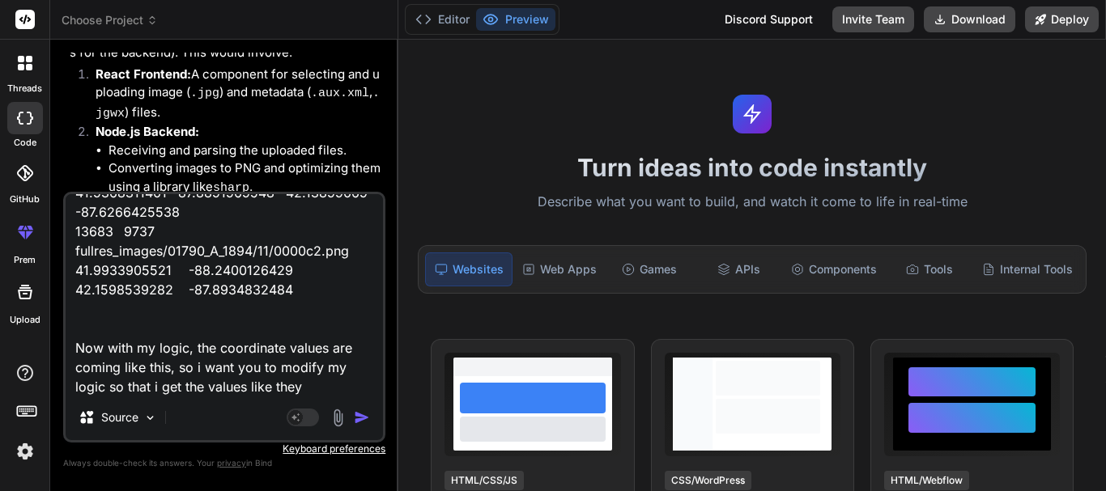
scroll to position [177, 0]
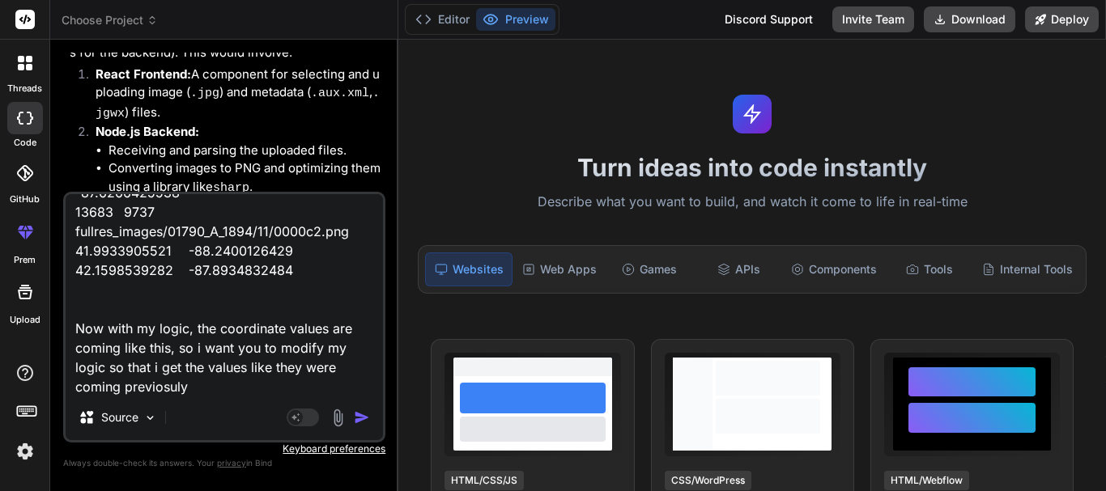
click at [172, 384] on textarea "i got this project from client and he got these values for an uploaded image al…" at bounding box center [224, 294] width 317 height 201
click at [198, 389] on textarea "i got this project from client and he got these values for an uploaded image al…" at bounding box center [224, 294] width 317 height 201
paste textarea "ID publicationID imageFileName minLat minLng maxLat maxLng 13682 9737 fullres_i…"
paste textarea "With our logic 13682 9737 fullres_images/01790_A_1894/11/0000c1.png 41.93267059…"
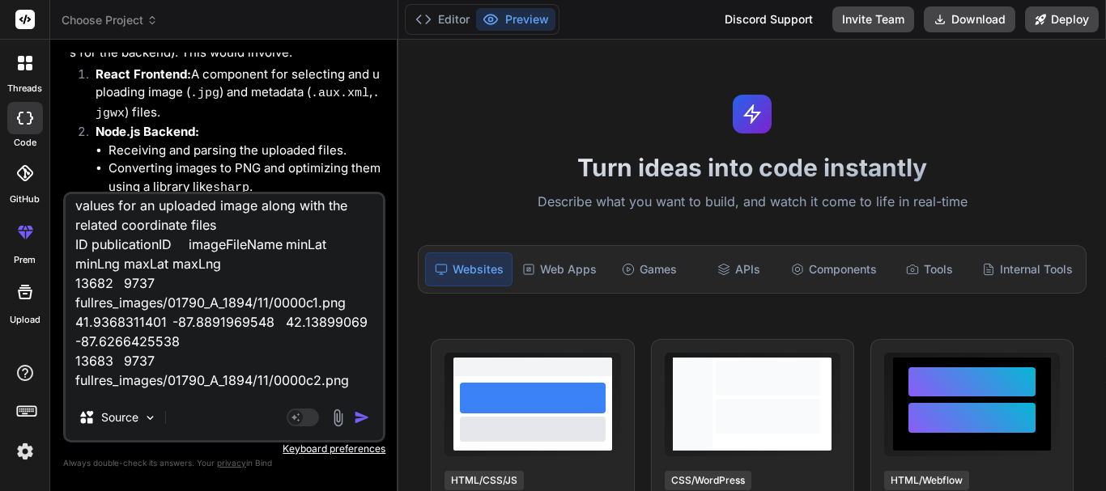
scroll to position [0, 0]
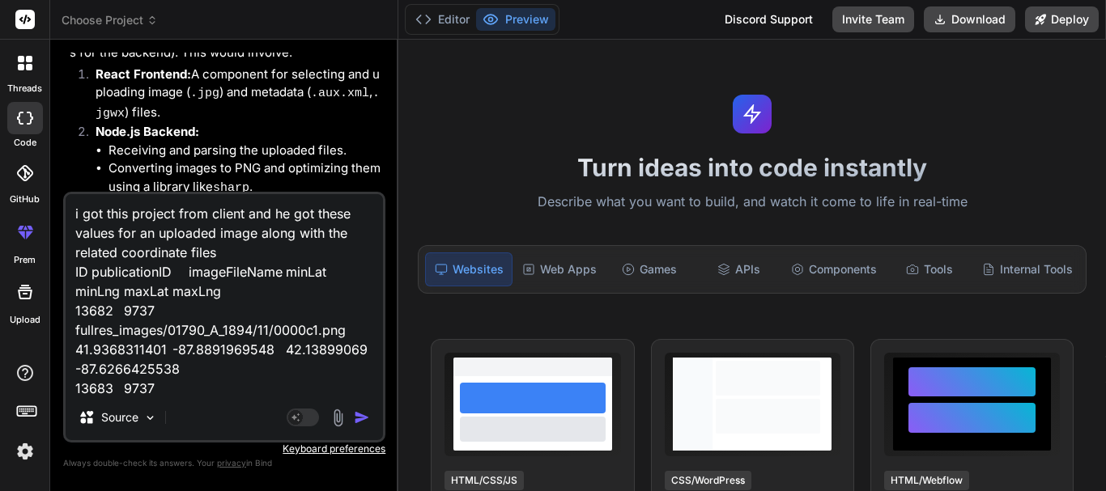
click at [240, 253] on textarea "i got this project from client and he got these values for an uploaded image al…" at bounding box center [224, 294] width 317 height 201
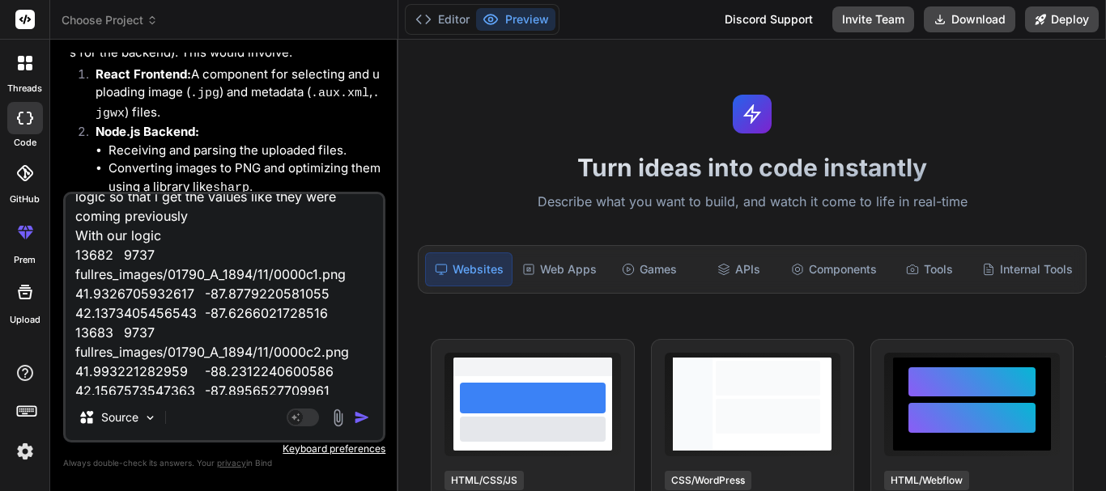
scroll to position [372, 0]
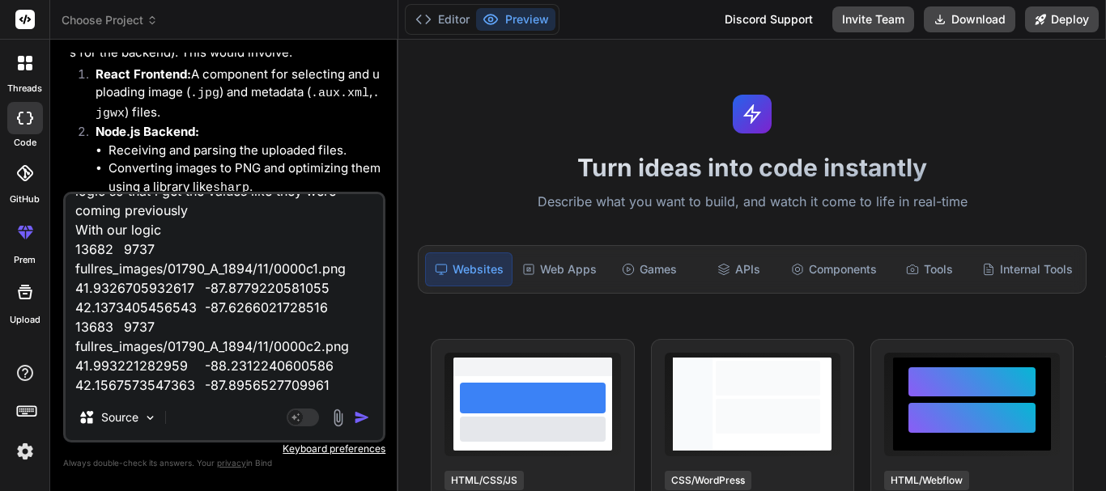
click at [156, 241] on textarea "i got this project from client and he got these values for an uploaded image al…" at bounding box center [224, 294] width 317 height 201
click at [77, 221] on textarea "i got this project from client and he got these values for an uploaded image al…" at bounding box center [224, 294] width 317 height 201
click at [358, 418] on img "button" at bounding box center [362, 418] width 16 height 16
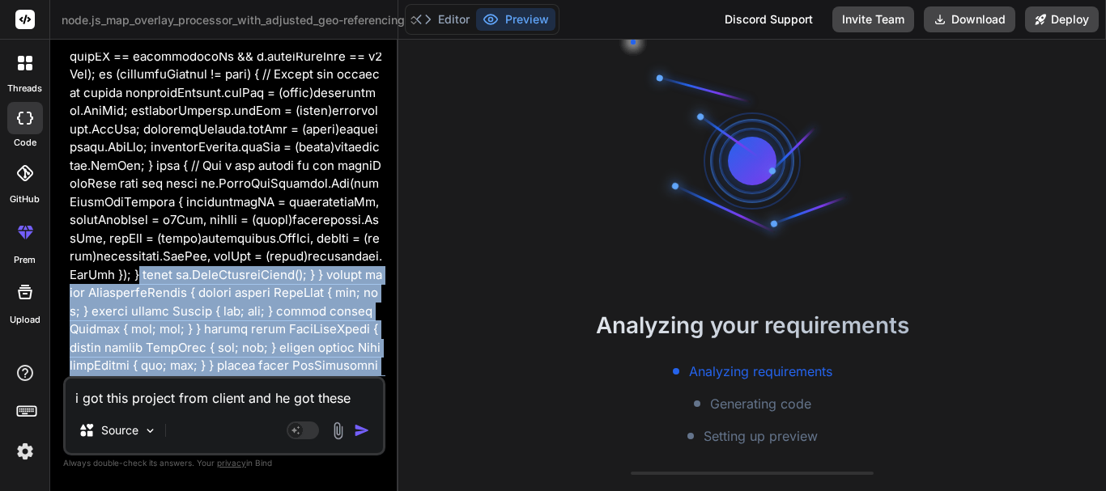
scroll to position [4211, 0]
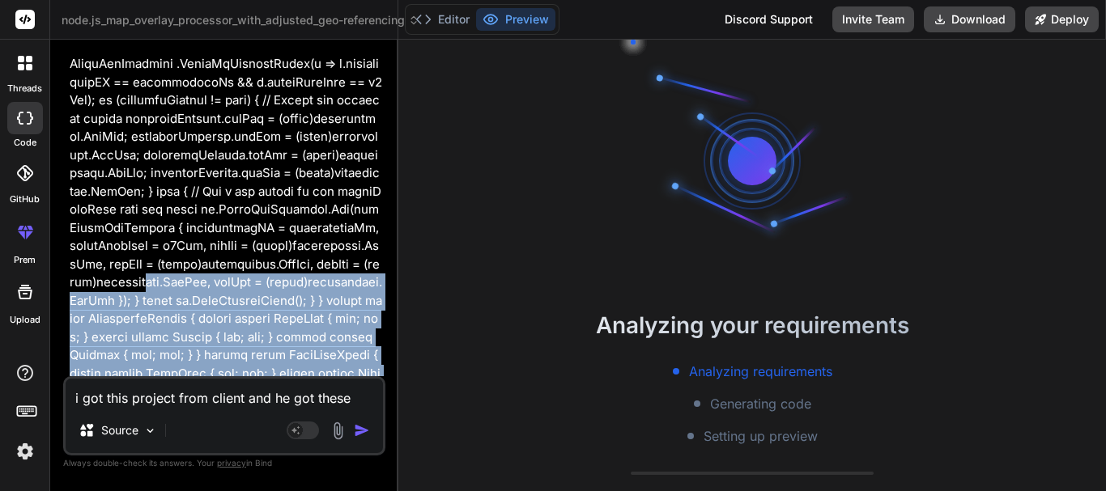
drag, startPoint x: 121, startPoint y: 283, endPoint x: 127, endPoint y: 260, distance: 23.6
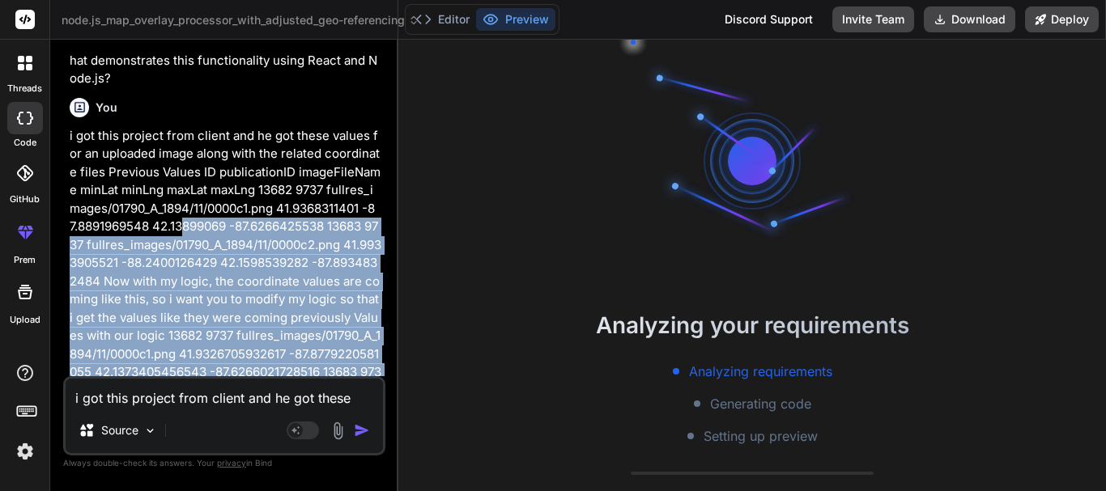
scroll to position [5344, 0]
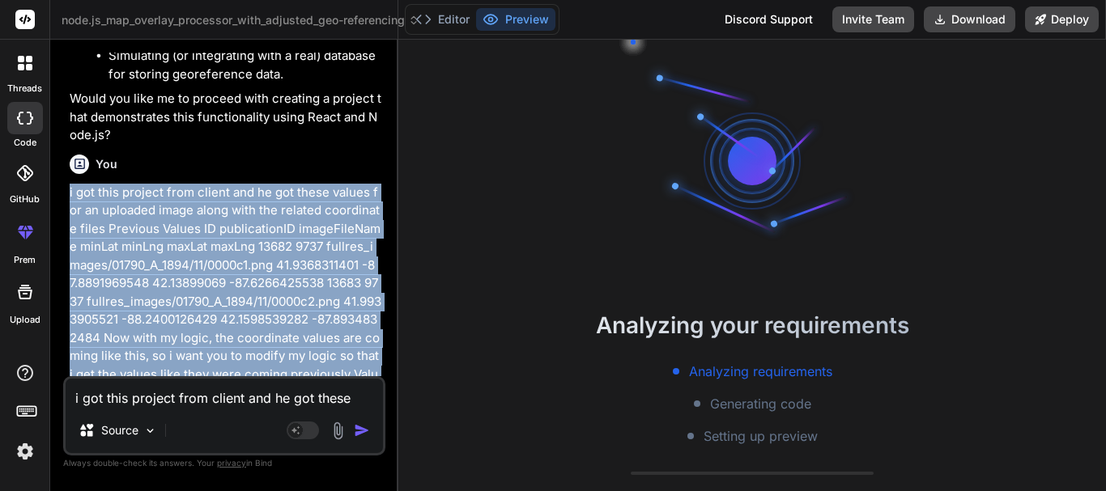
drag, startPoint x: 212, startPoint y: 288, endPoint x: 68, endPoint y: 160, distance: 193.3
click at [68, 160] on div "You hello Bind AI Hello! I'm Bind AI, your expert software development assistan…" at bounding box center [225, 215] width 319 height 324
copy p "i got this project from client and he got these values for an uploaded image al…"
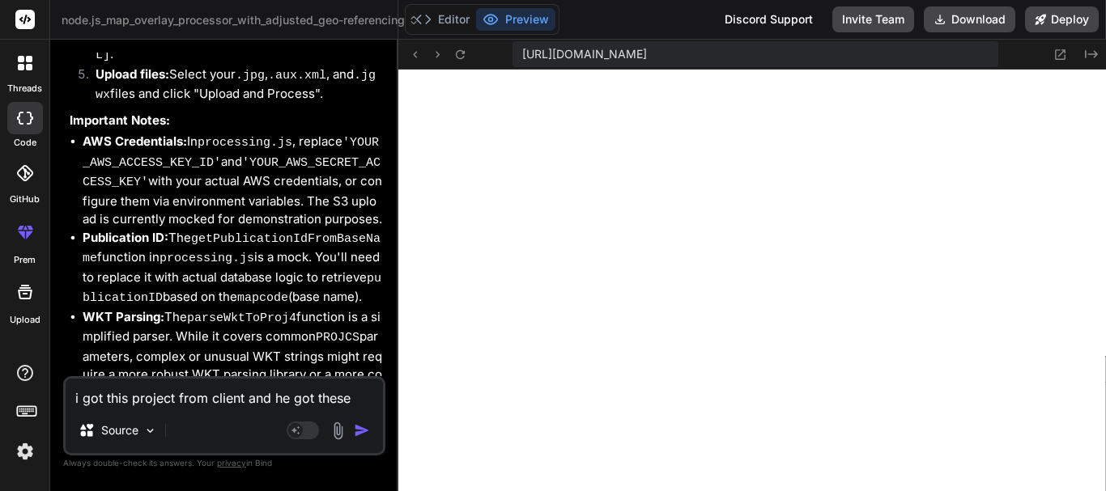
scroll to position [7572, 0]
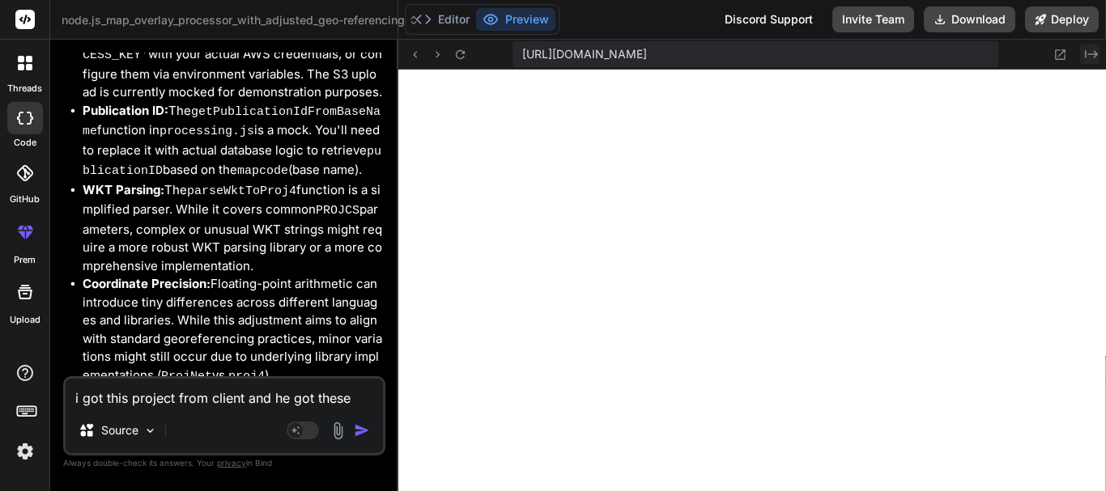
click at [1091, 53] on icon "Created with Pixso." at bounding box center [1091, 54] width 13 height 13
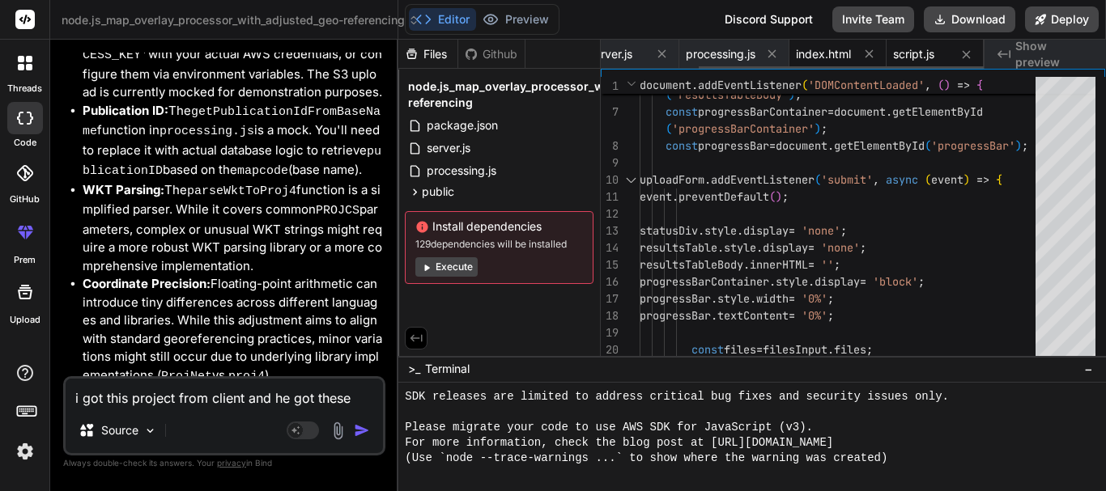
click at [846, 43] on div "index.html" at bounding box center [837, 54] width 97 height 29
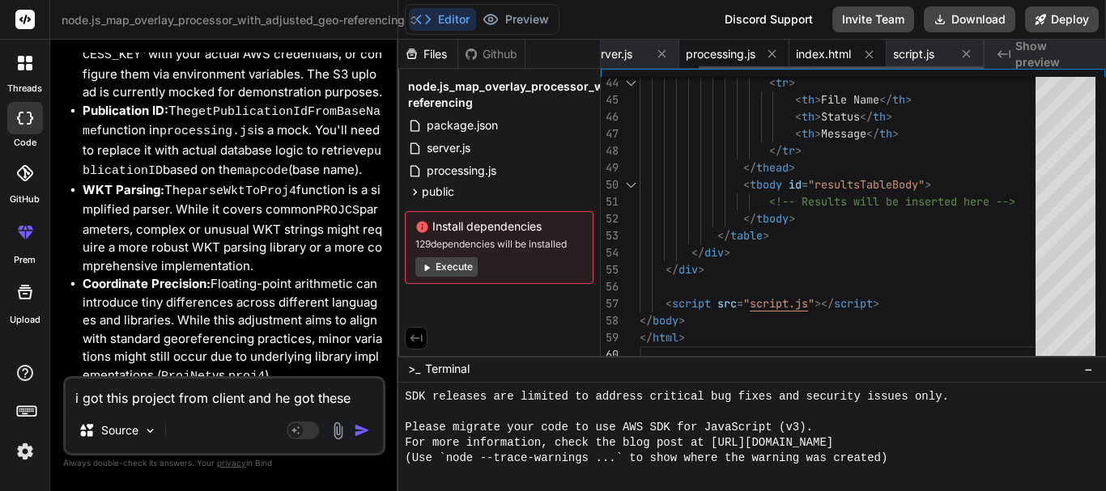
click at [738, 52] on span "processing.js" at bounding box center [721, 54] width 70 height 16
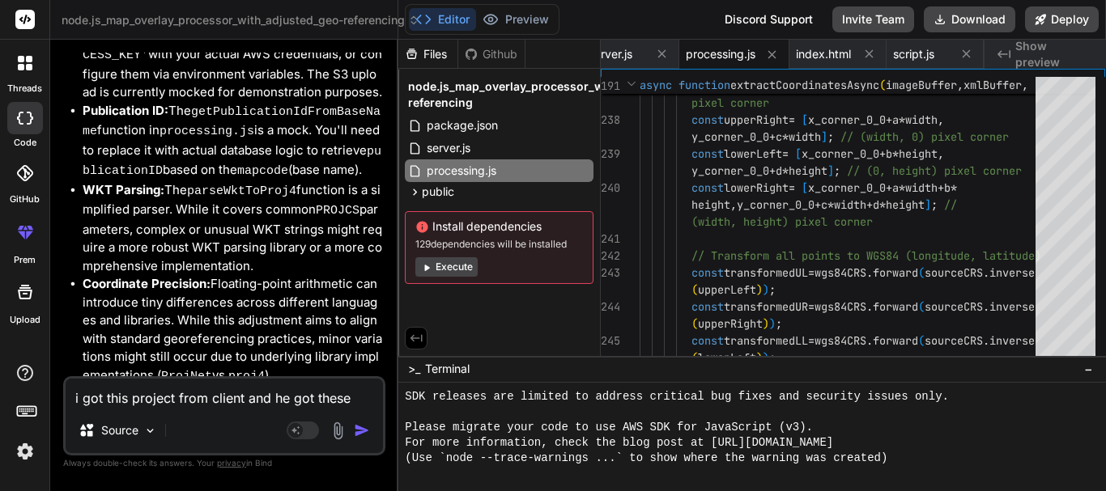
click at [993, 53] on div "Created with Pixso. Show preview" at bounding box center [1045, 54] width 121 height 29
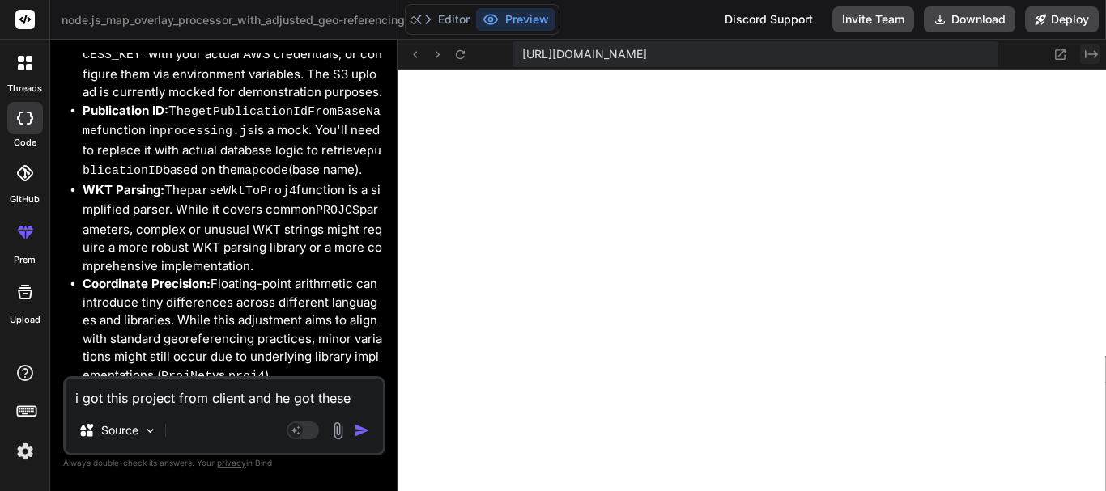
click at [1090, 47] on button "Created with Pixso." at bounding box center [1089, 54] width 19 height 19
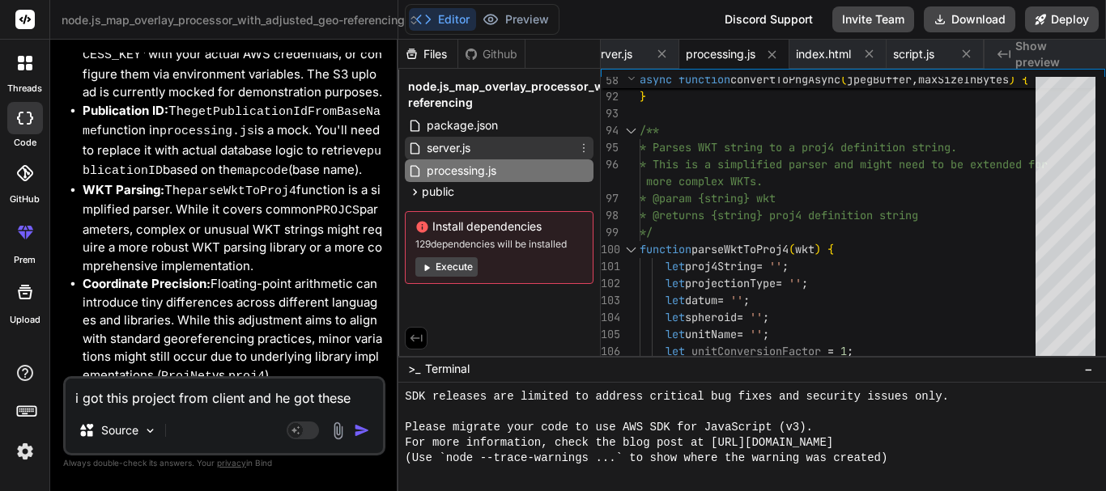
click at [466, 151] on span "server.js" at bounding box center [448, 147] width 47 height 19
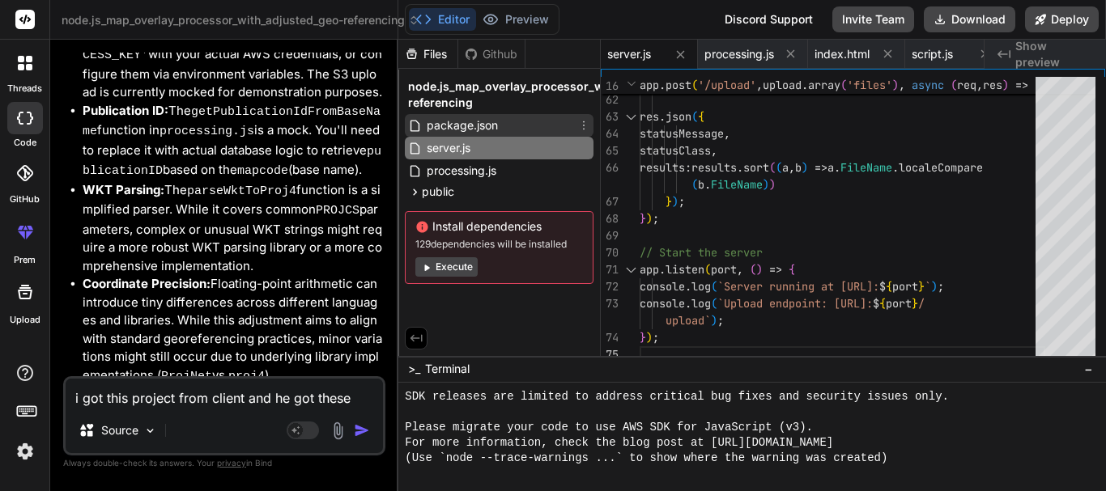
click at [493, 124] on span "package.json" at bounding box center [462, 125] width 74 height 19
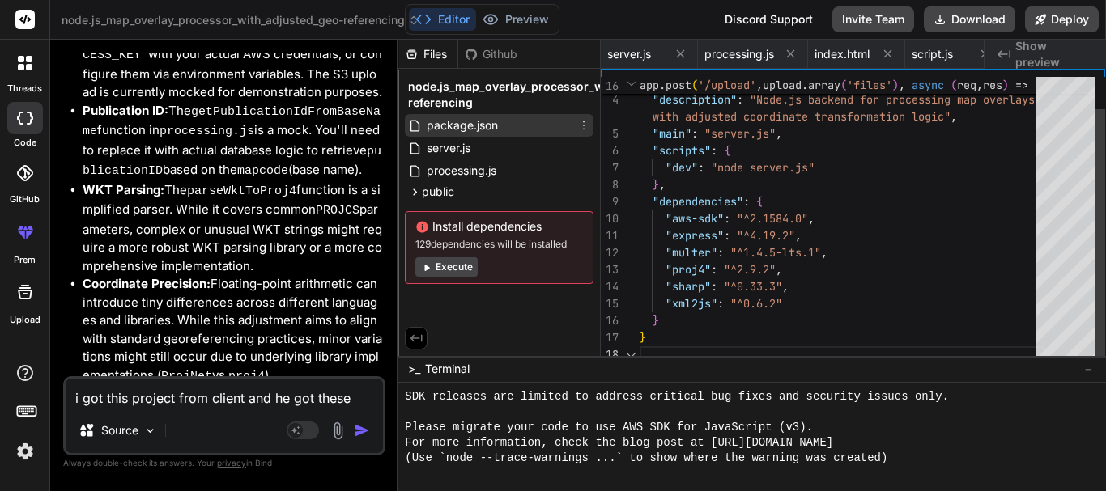
scroll to position [0, 0]
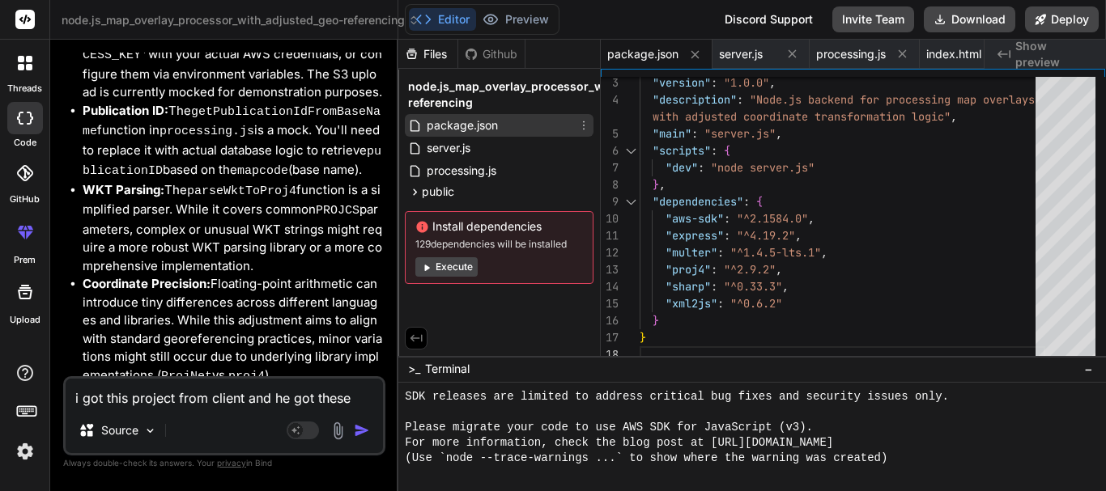
click at [493, 124] on span "package.json" at bounding box center [462, 125] width 74 height 19
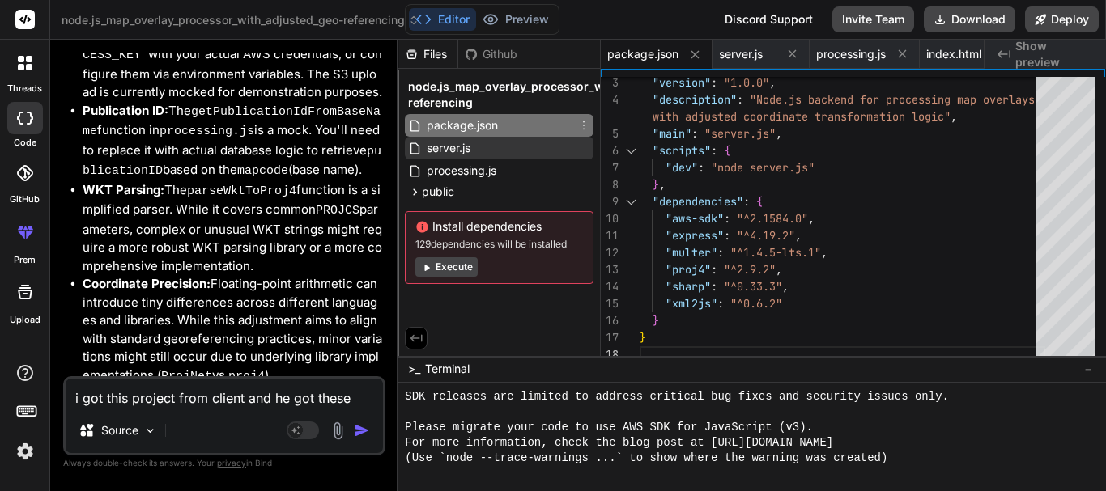
click at [460, 144] on span "server.js" at bounding box center [448, 147] width 47 height 19
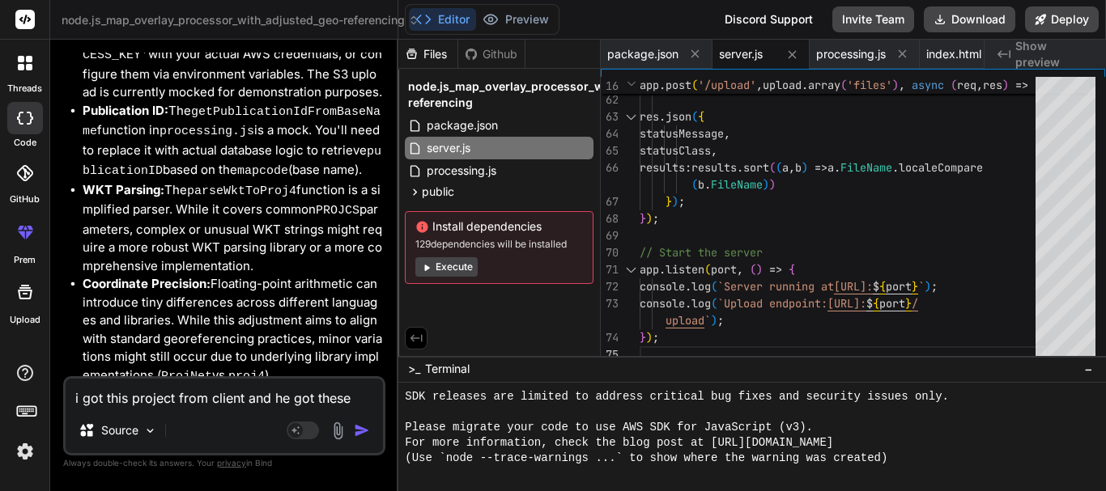
click at [85, 402] on textarea "i got this project from client and he got these values for an uploaded image al…" at bounding box center [224, 393] width 317 height 29
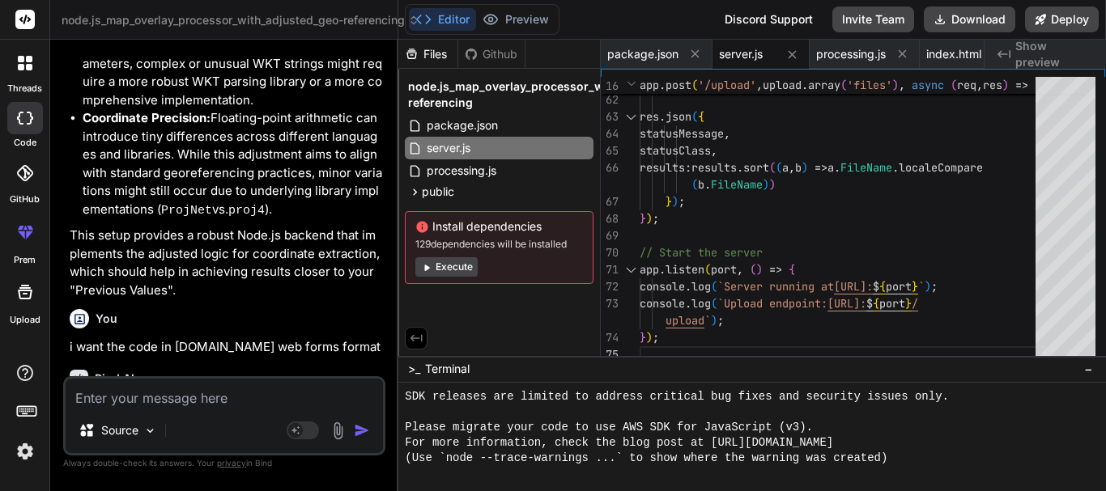
scroll to position [7739, 0]
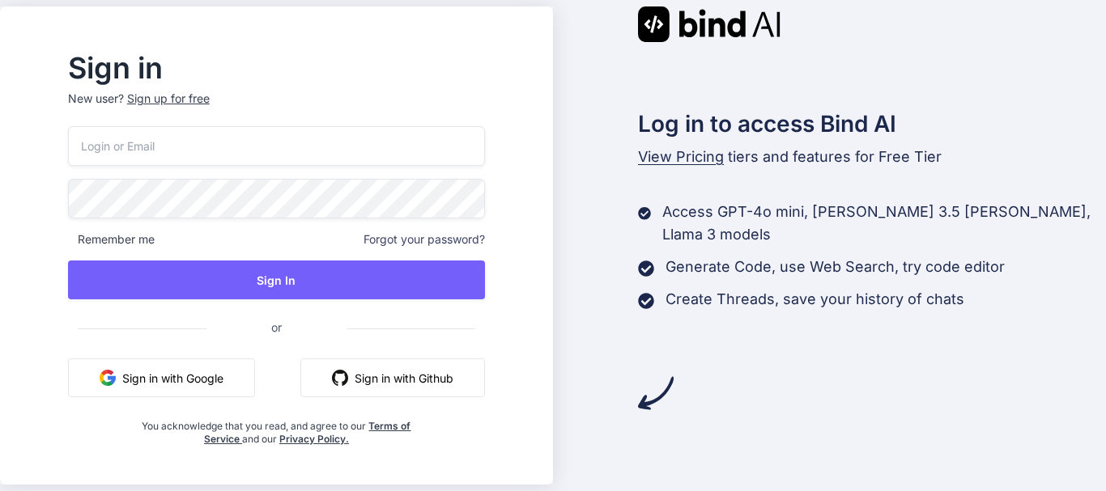
click at [292, 143] on input "email" at bounding box center [276, 146] width 417 height 40
type input "[EMAIL_ADDRESS][DOMAIN_NAME]"
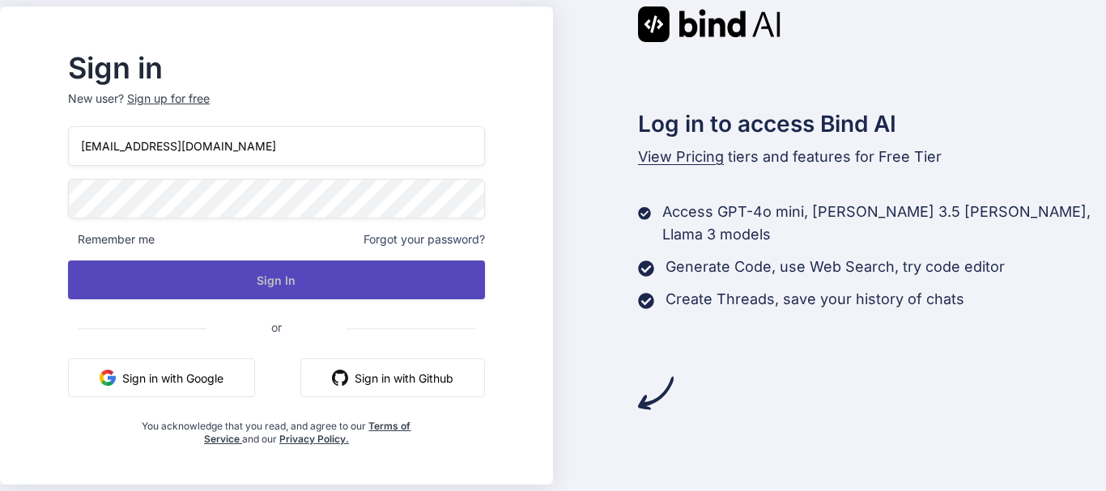
click at [321, 265] on button "Sign In" at bounding box center [276, 280] width 417 height 39
